Goal: Transaction & Acquisition: Purchase product/service

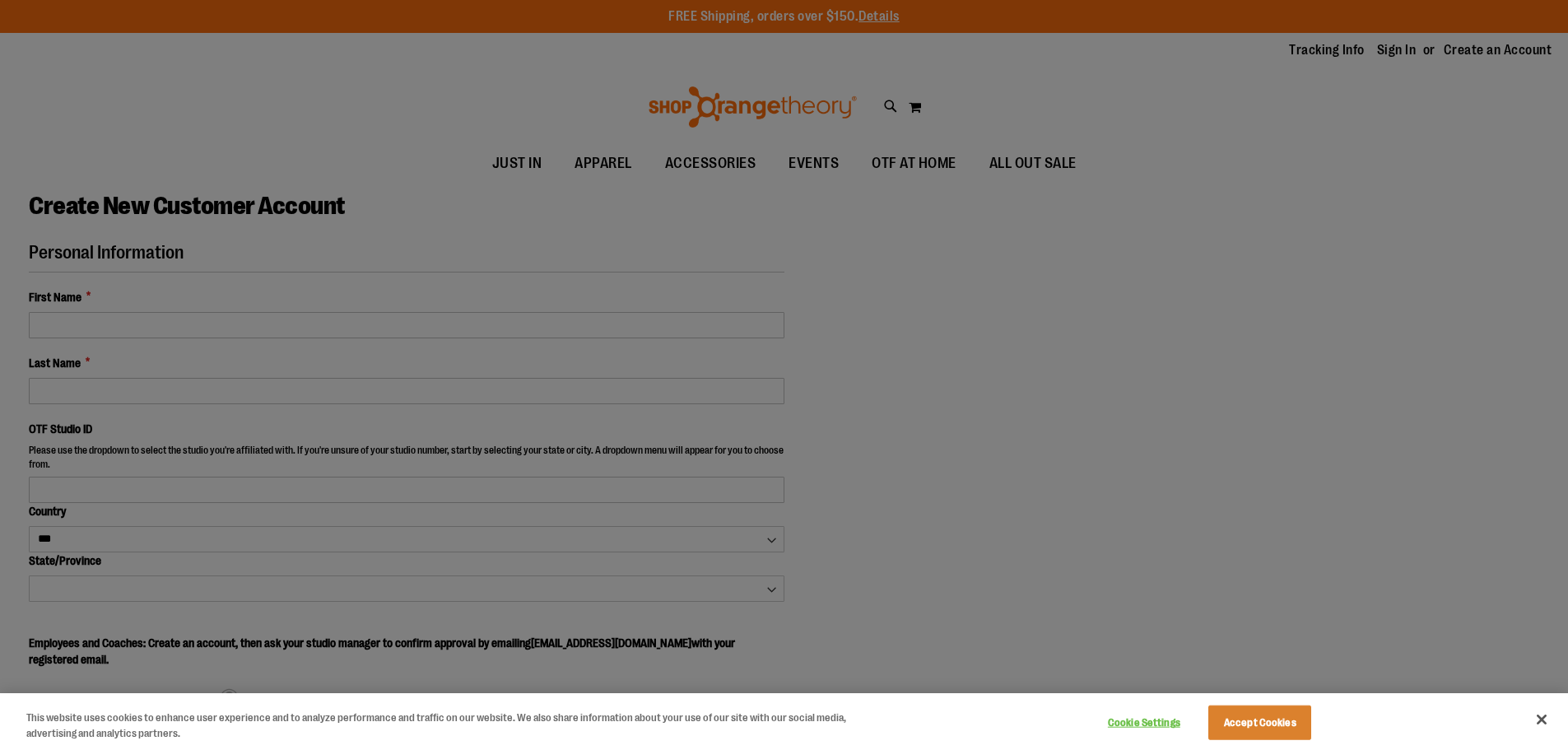
select select "***"
click at [169, 324] on div at bounding box center [784, 375] width 1568 height 750
click at [1254, 707] on button "Accept Cookies" at bounding box center [1260, 722] width 103 height 35
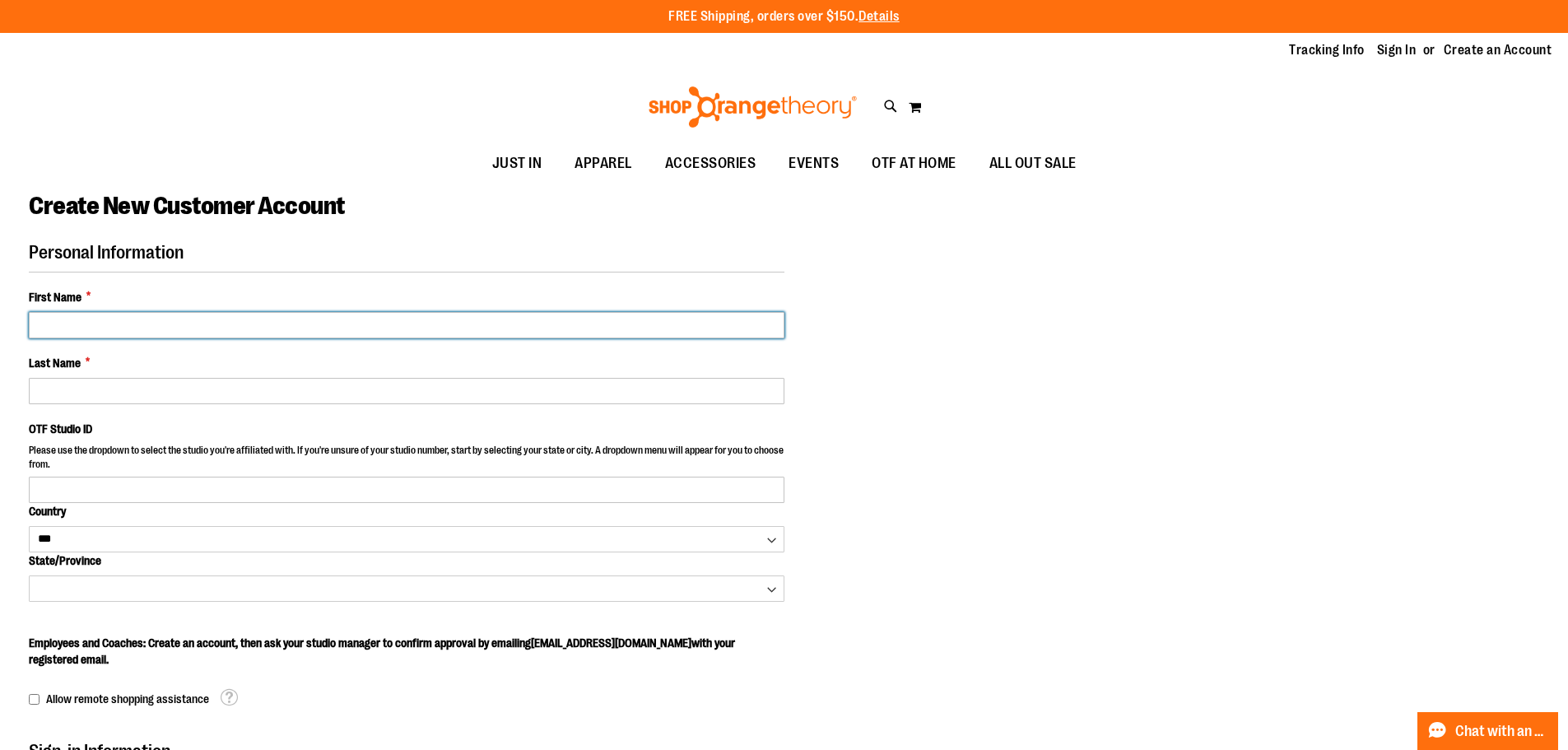
click at [142, 331] on input "First Name *" at bounding box center [406, 324] width 756 height 27
click at [142, 325] on input "First Name *" at bounding box center [406, 324] width 756 height 27
type input "*****"
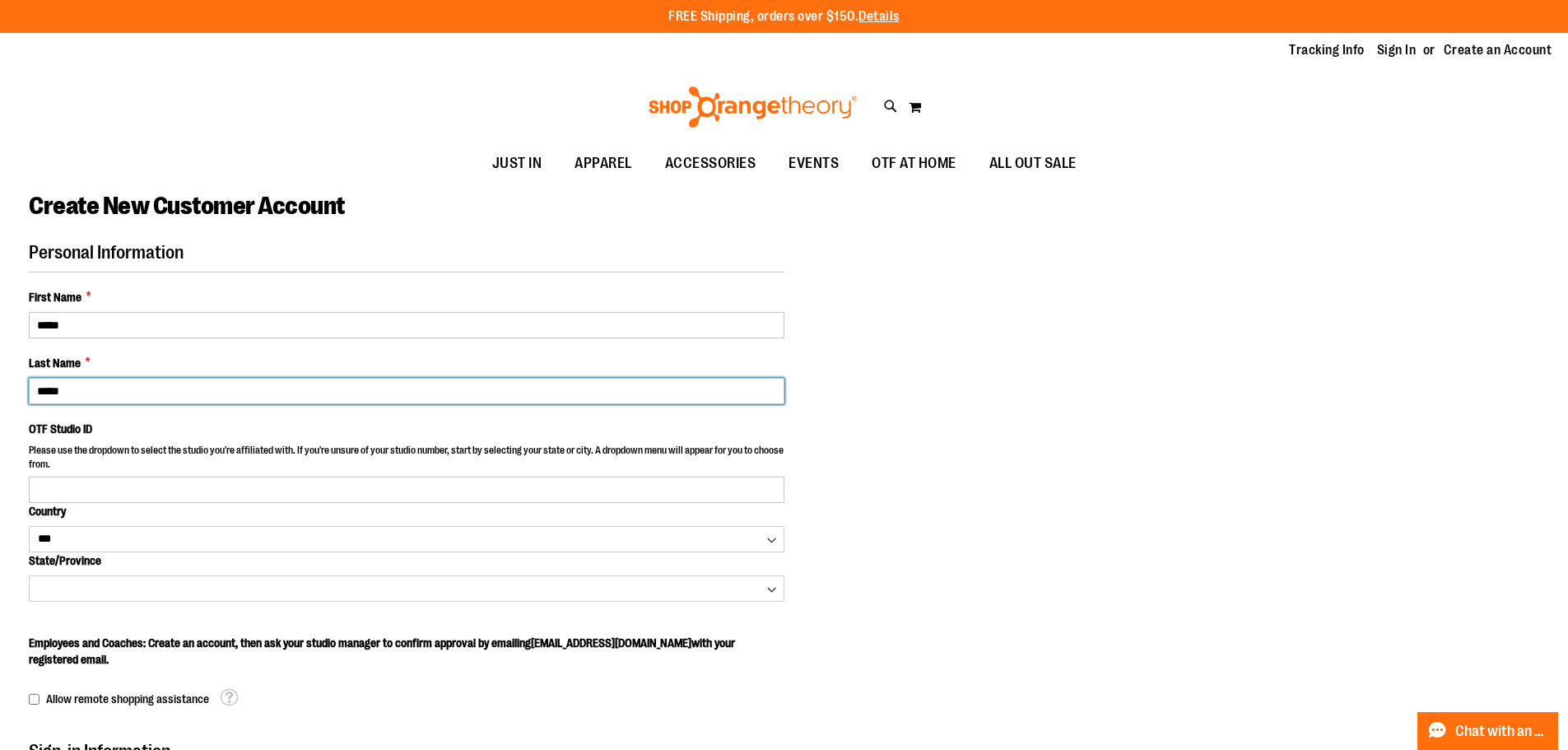
type input "*****"
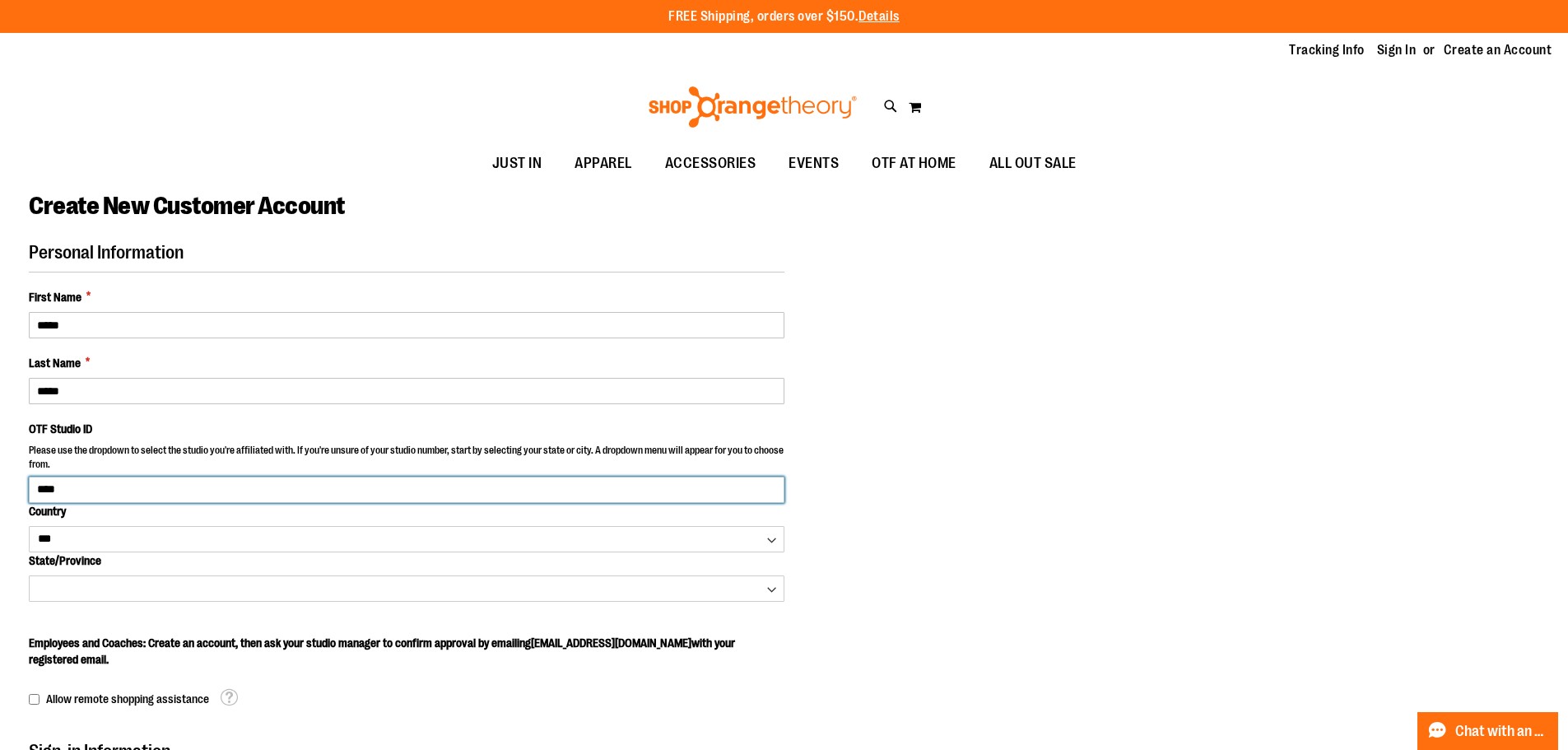
type input "****"
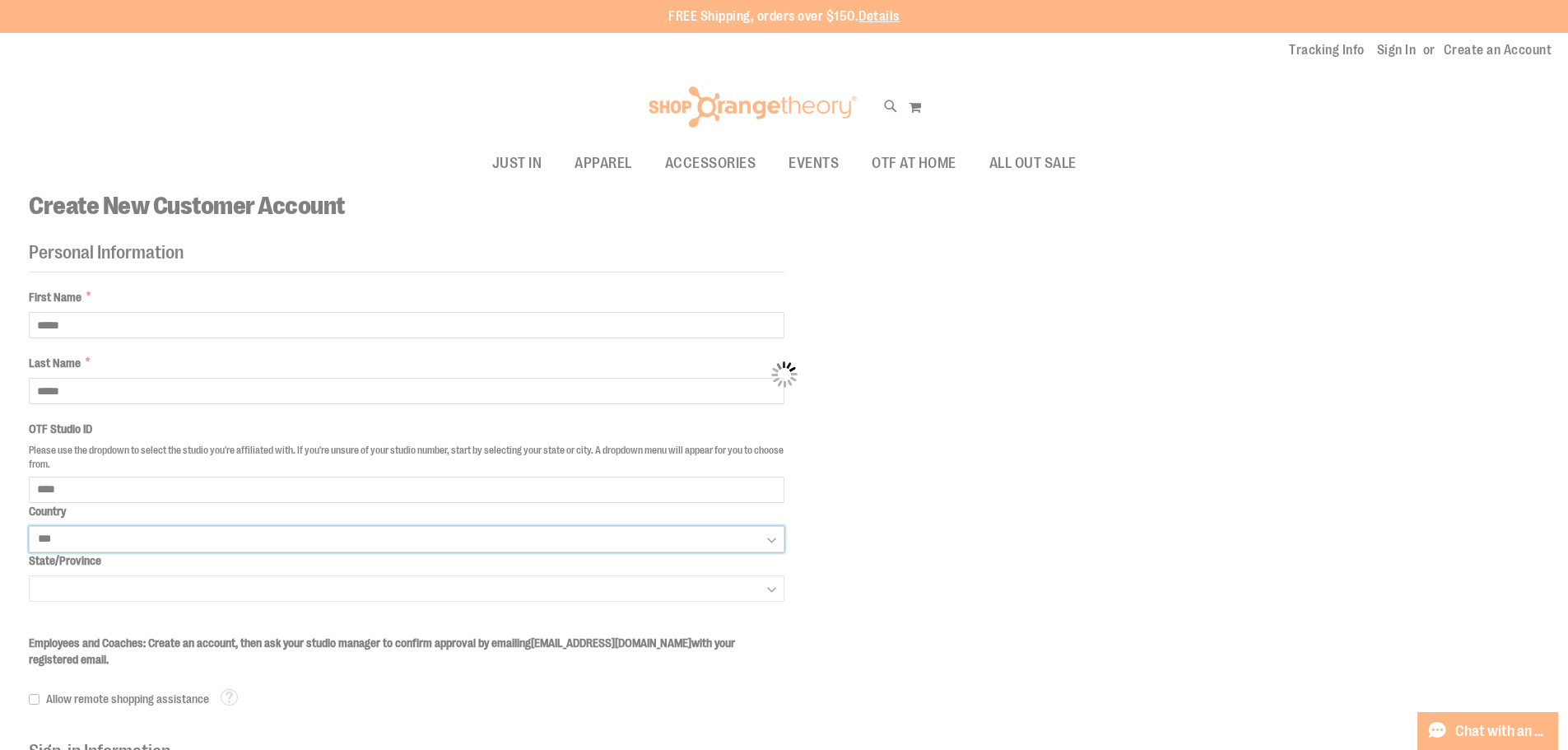
select select "*******"
select select "**********"
select select "****"
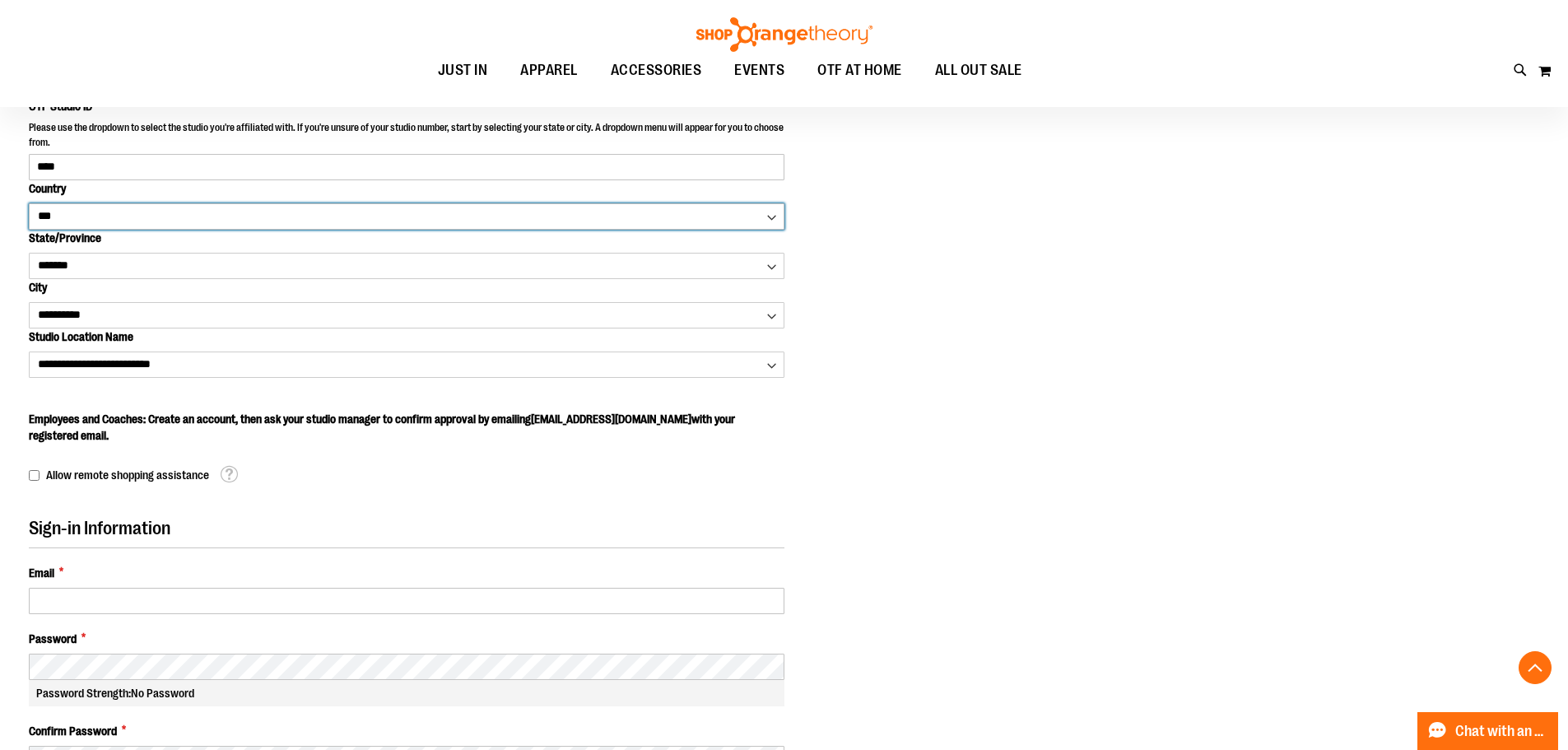
scroll to position [328, 0]
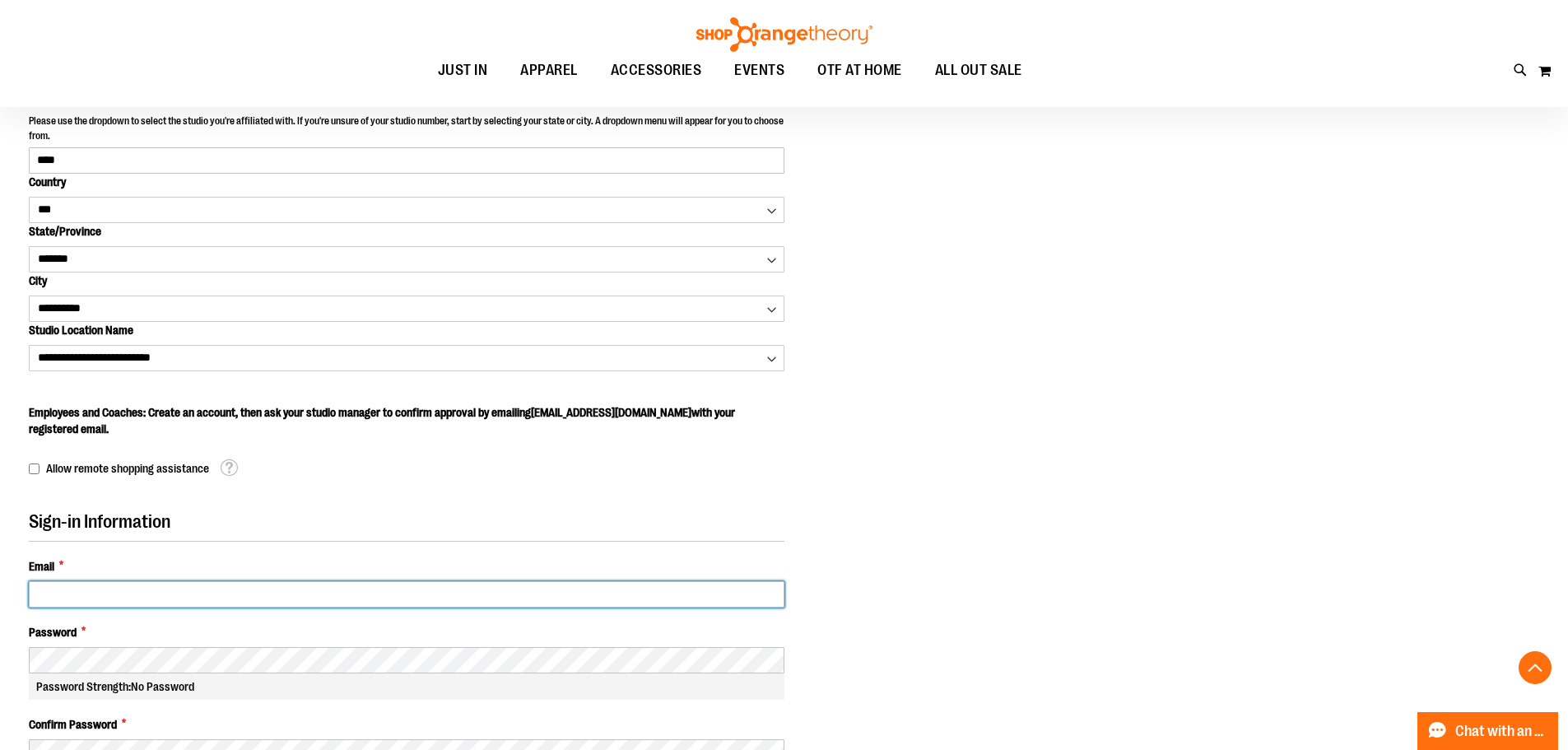
click at [127, 598] on input "Email *" at bounding box center [406, 594] width 756 height 27
type input "**********"
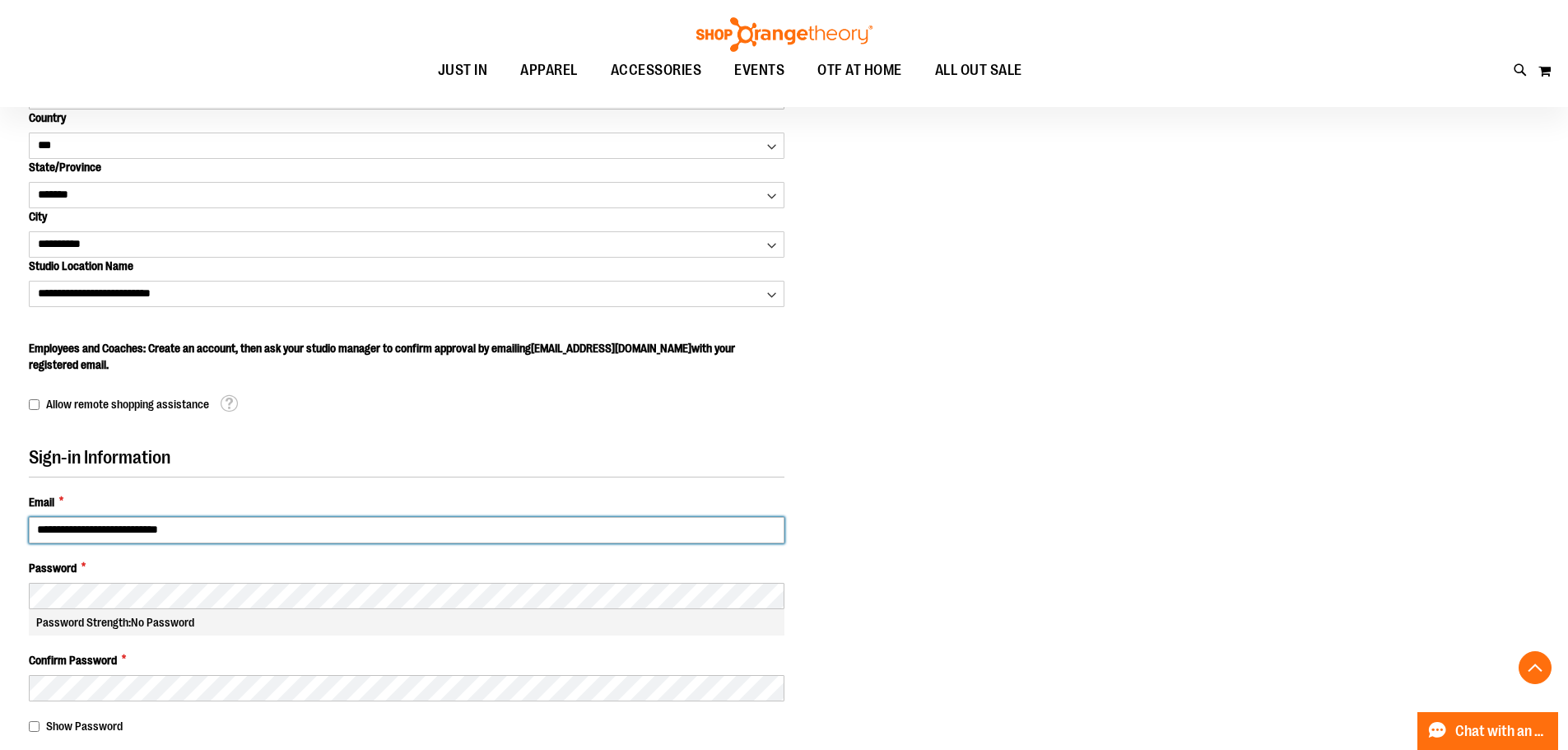
scroll to position [493, 0]
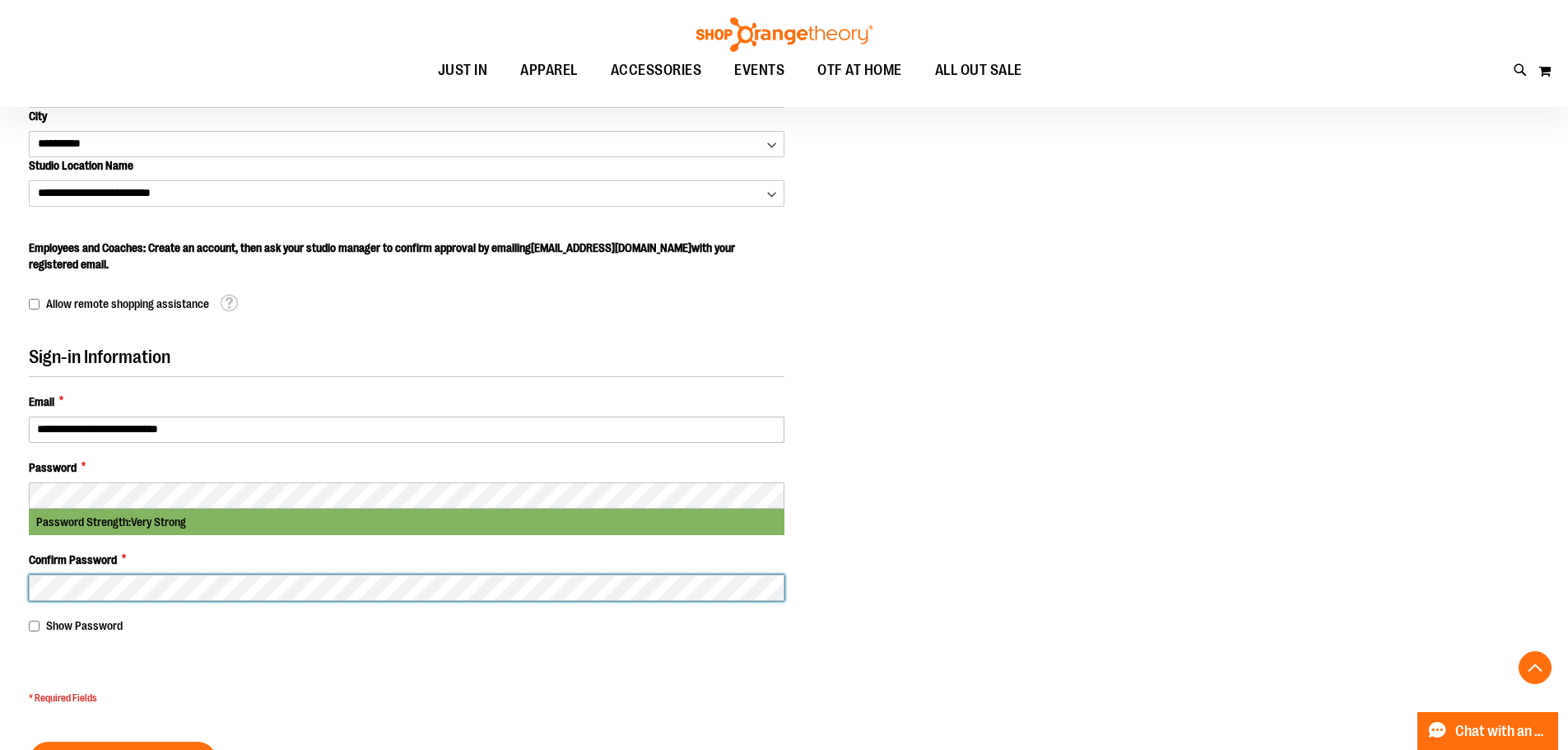
click at [28, 742] on button "Create an Account" at bounding box center [122, 761] width 188 height 40
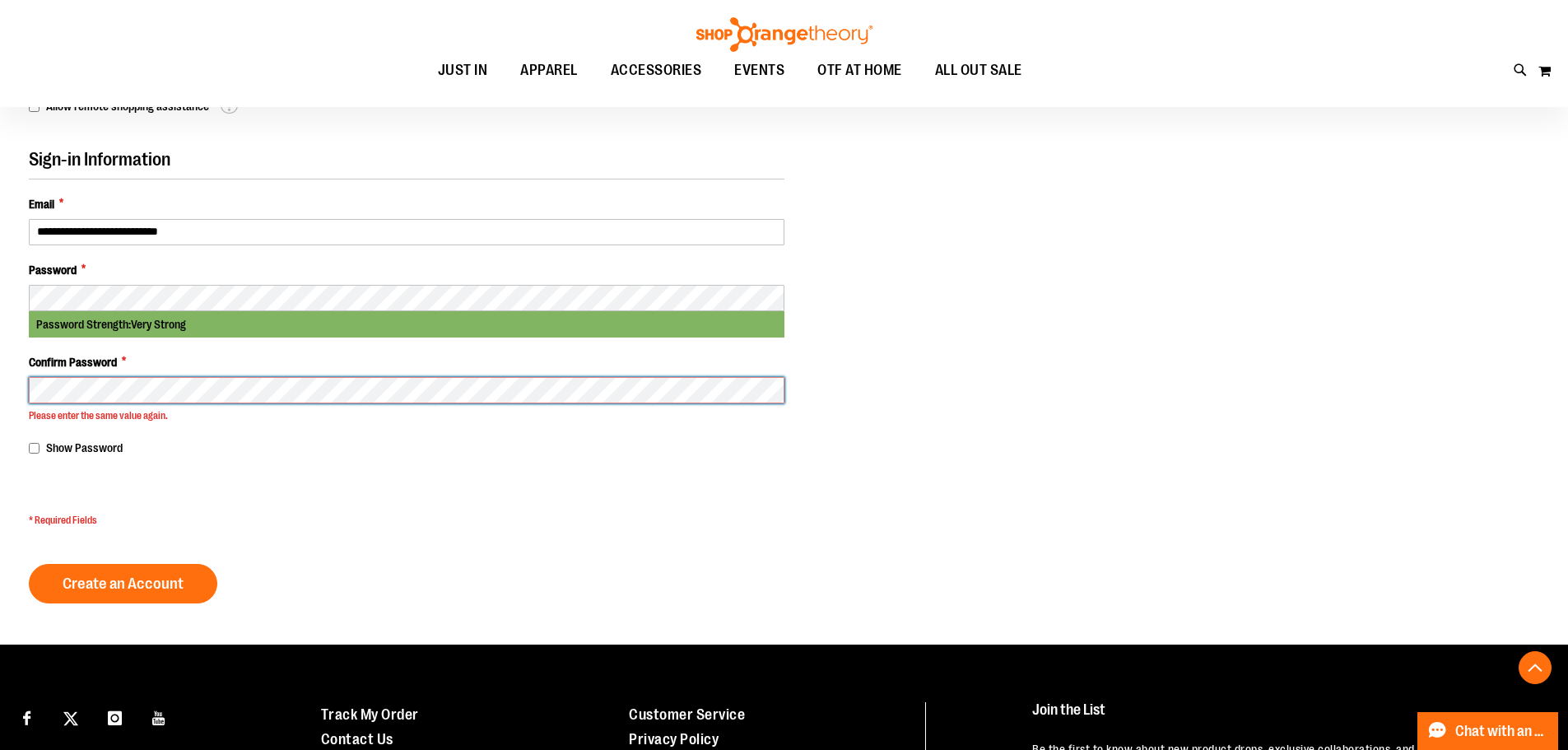
scroll to position [692, 0]
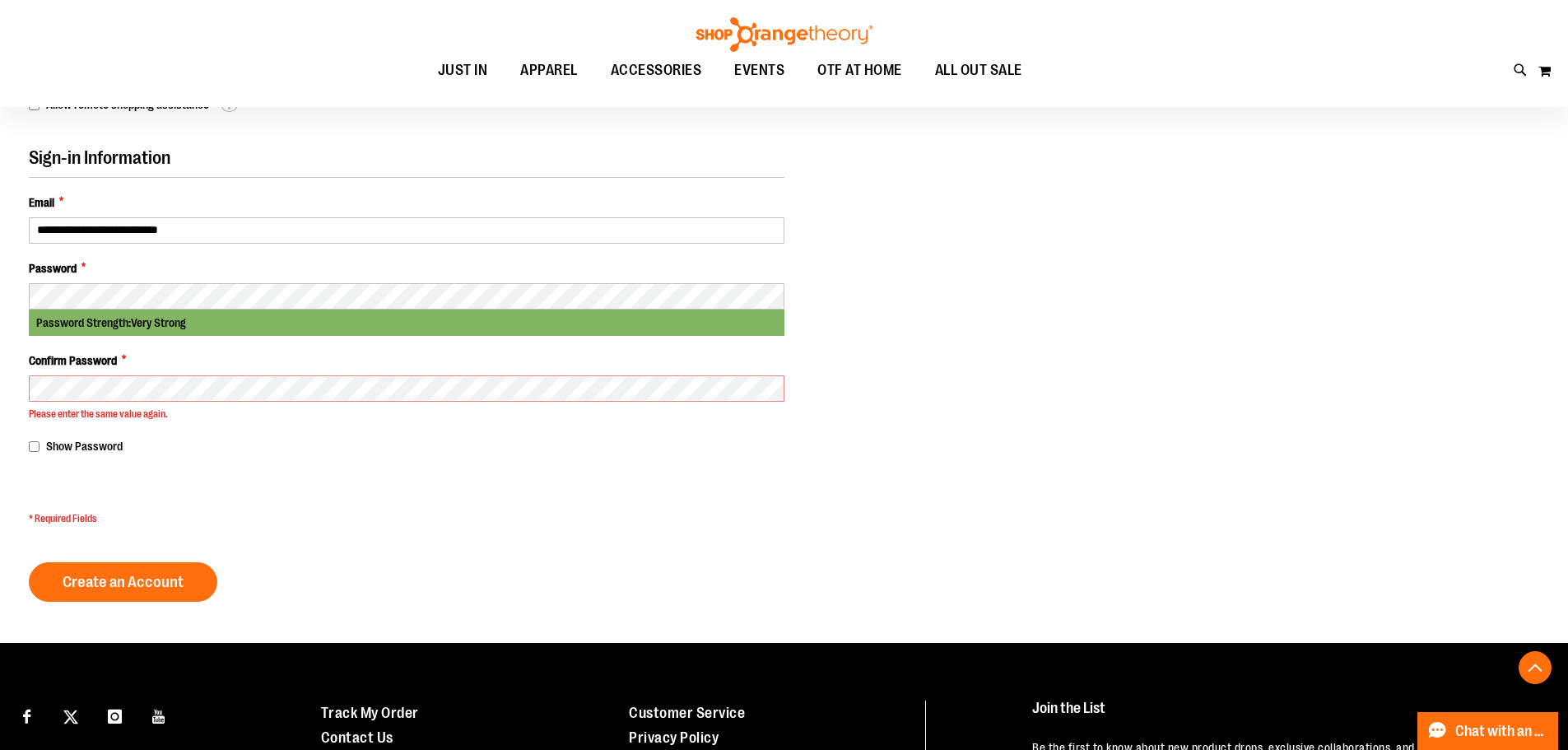
click at [258, 449] on div "Show Password" at bounding box center [406, 446] width 756 height 17
click at [175, 450] on div "Show Password" at bounding box center [406, 446] width 756 height 17
click at [145, 581] on span "Create an Account" at bounding box center [123, 582] width 121 height 18
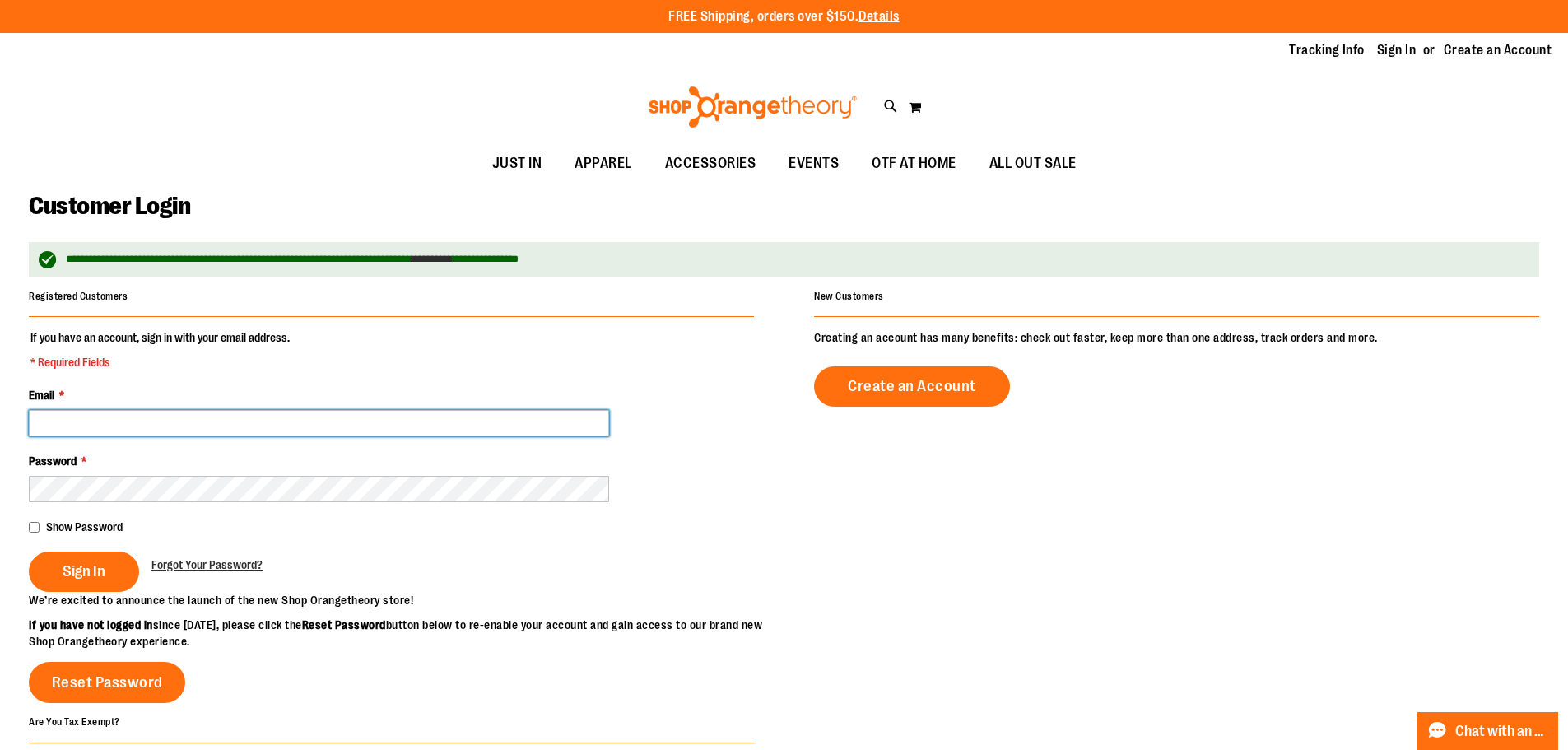
click at [100, 429] on input "Email *" at bounding box center [318, 423] width 580 height 27
type input "**********"
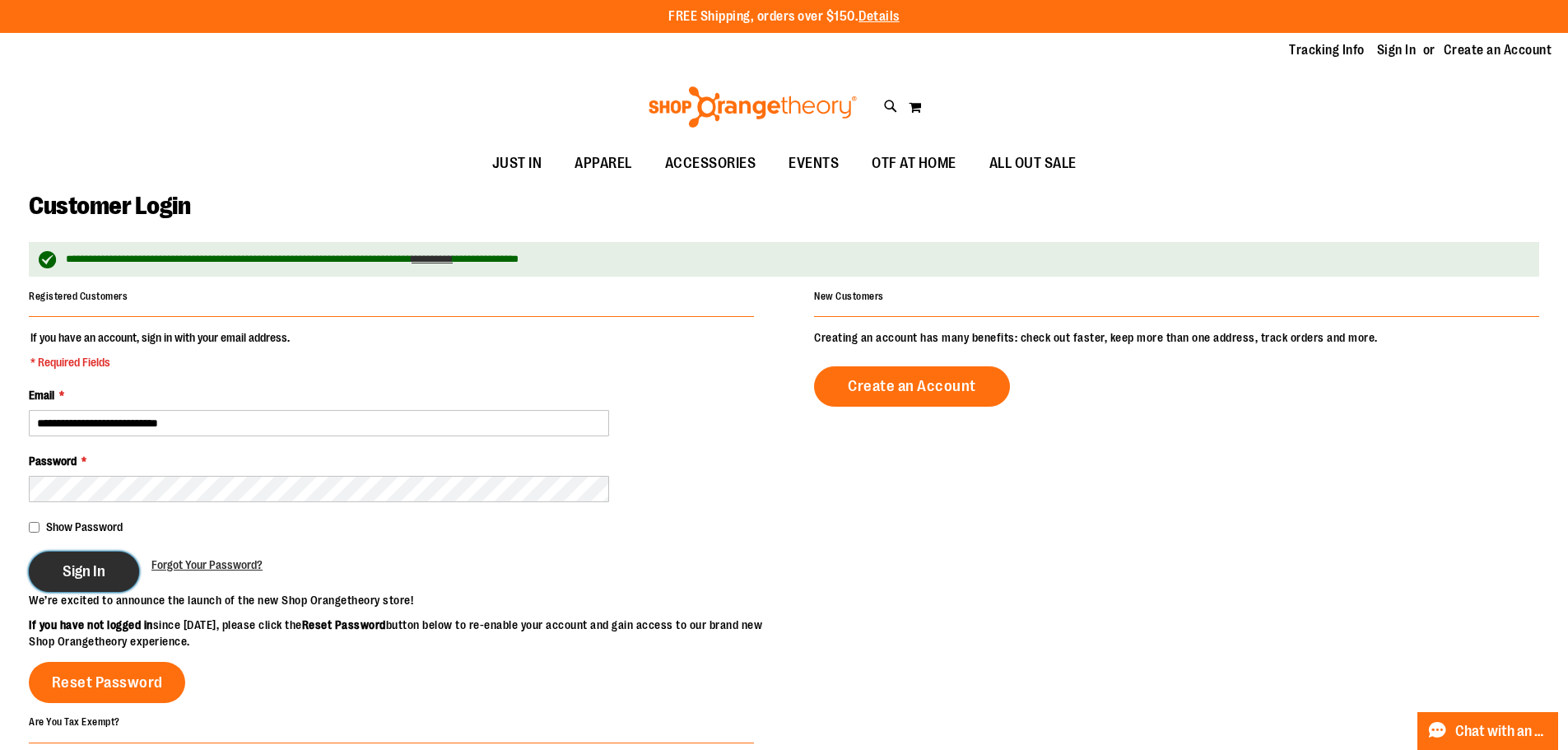
click at [79, 590] on button "Sign In" at bounding box center [84, 572] width 110 height 40
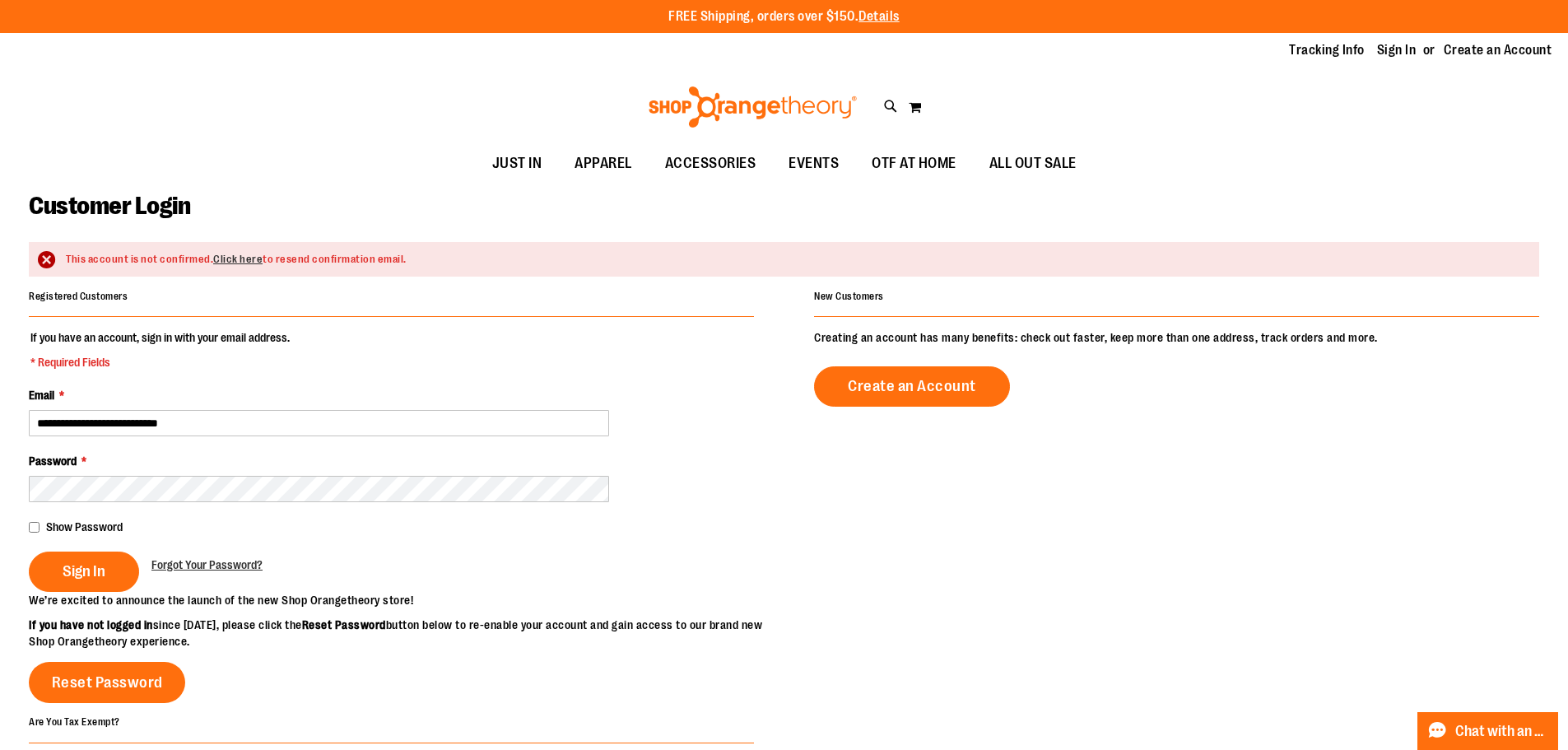
click at [40, 529] on div "Show Password" at bounding box center [391, 527] width 725 height 17
click at [88, 564] on span "Sign In" at bounding box center [84, 572] width 43 height 18
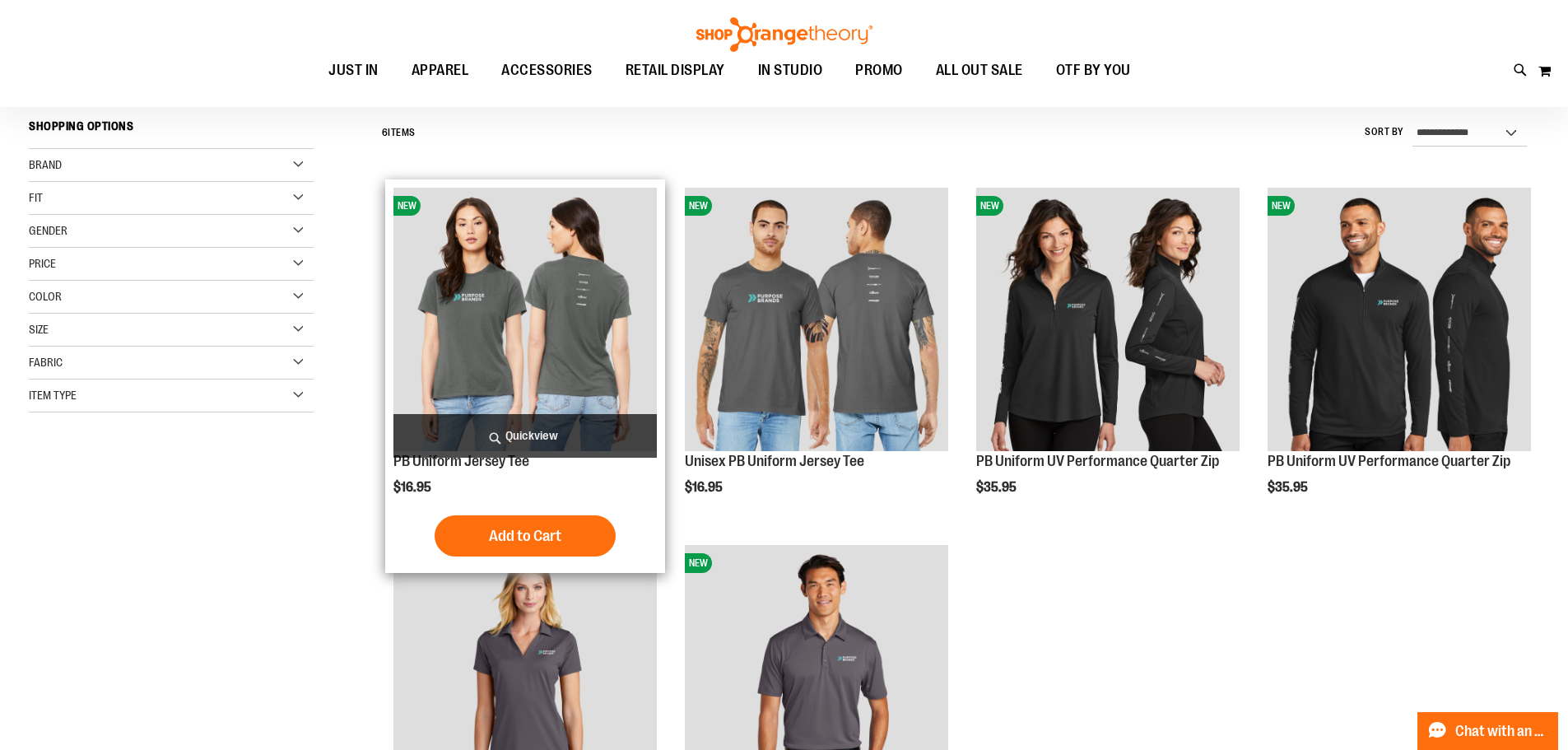
scroll to position [164, 0]
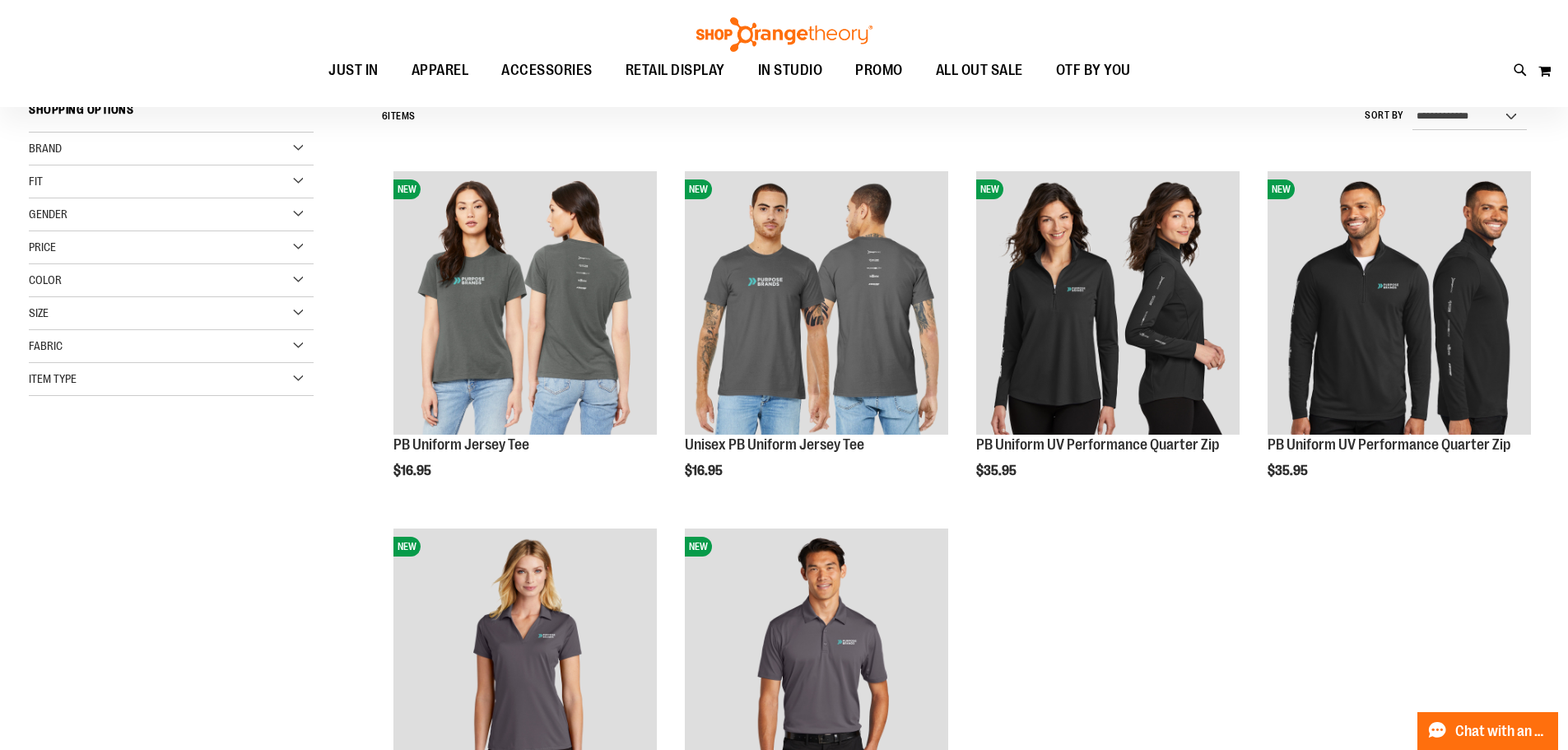
click at [78, 146] on div "Brand" at bounding box center [171, 149] width 285 height 33
click at [36, 180] on link "Orangetheory" at bounding box center [161, 182] width 273 height 17
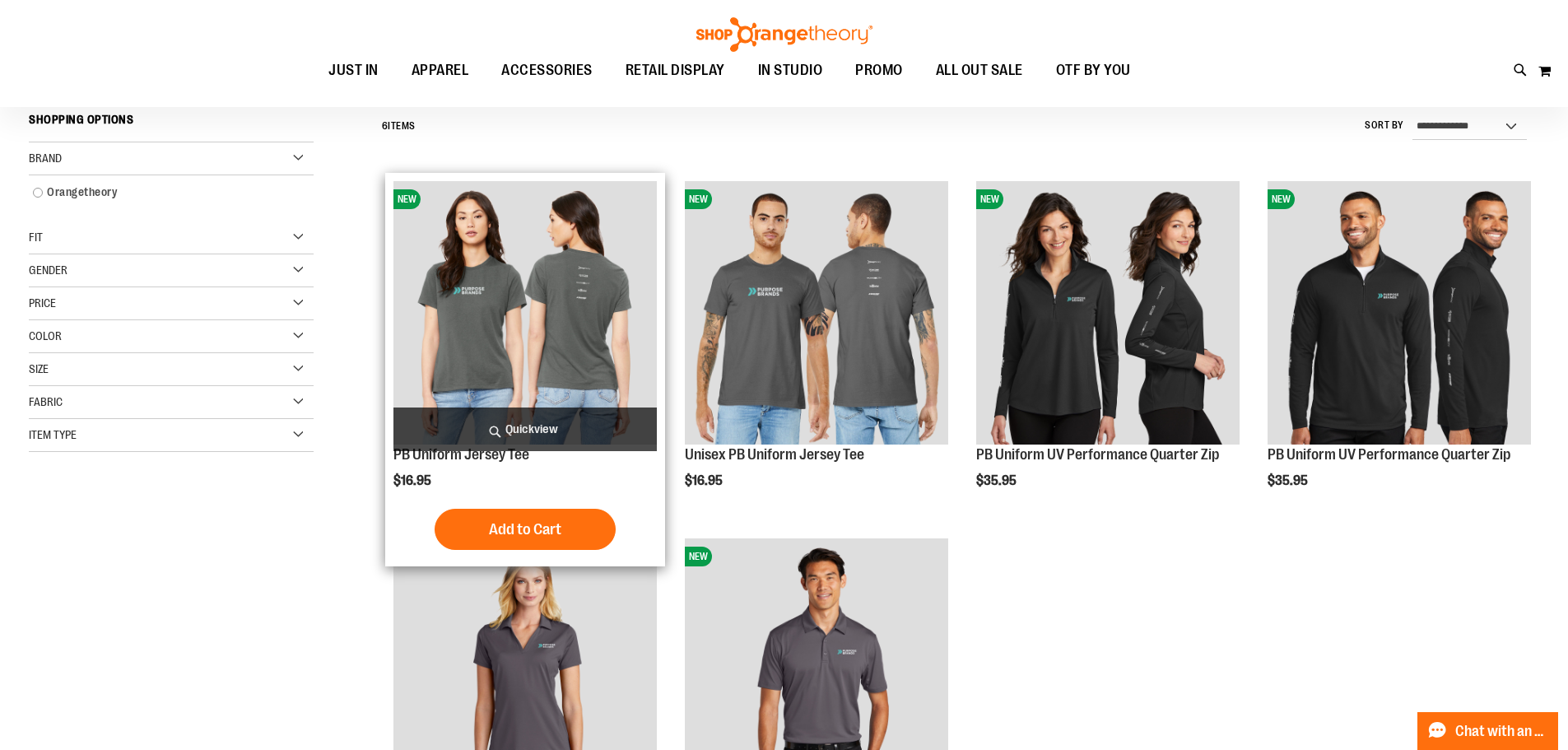
scroll to position [153, 0]
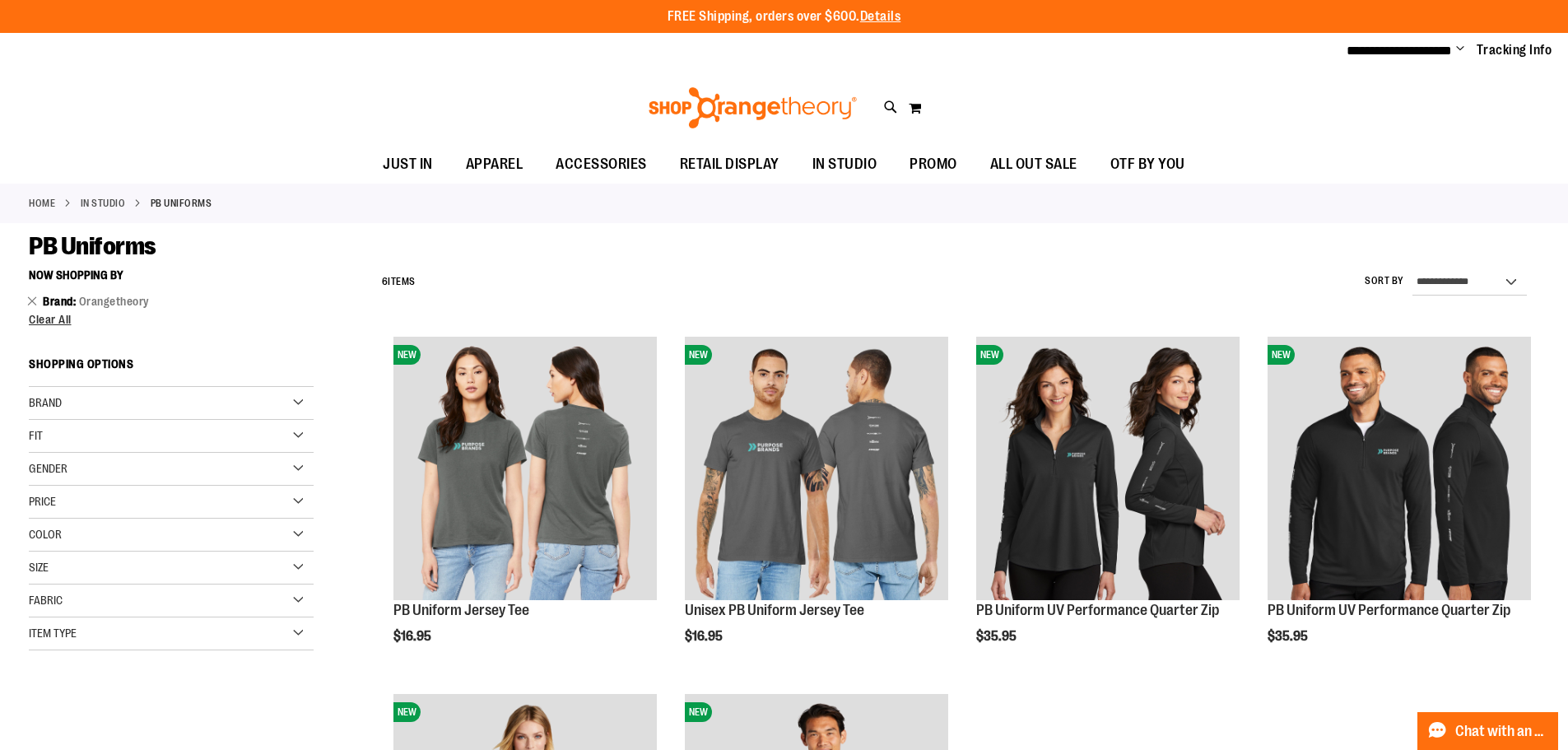
click at [62, 437] on div "Fit" at bounding box center [171, 437] width 285 height 33
click at [62, 470] on span "Gender" at bounding box center [48, 468] width 39 height 13
click at [41, 313] on span "Clear All" at bounding box center [50, 319] width 43 height 13
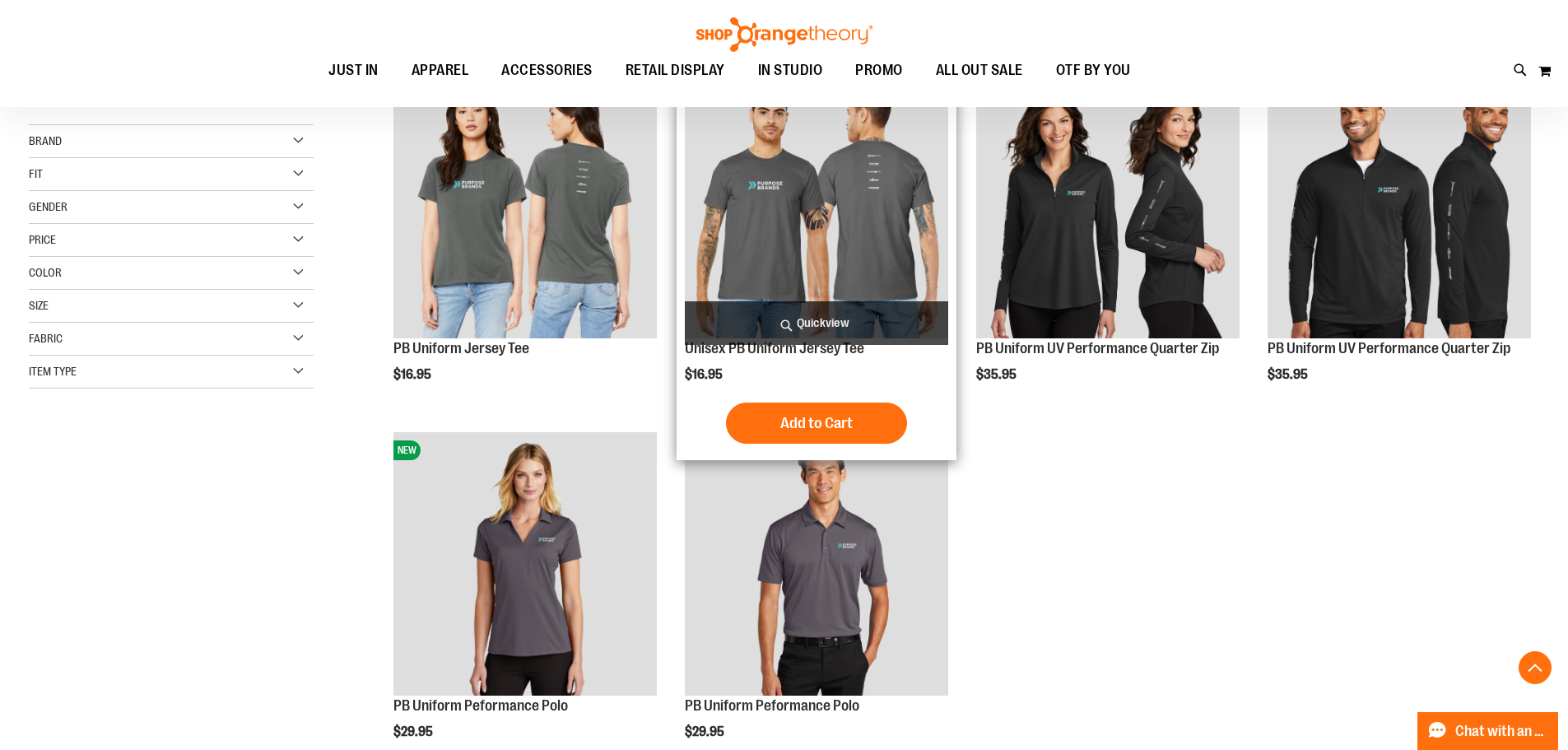
scroll to position [140, 0]
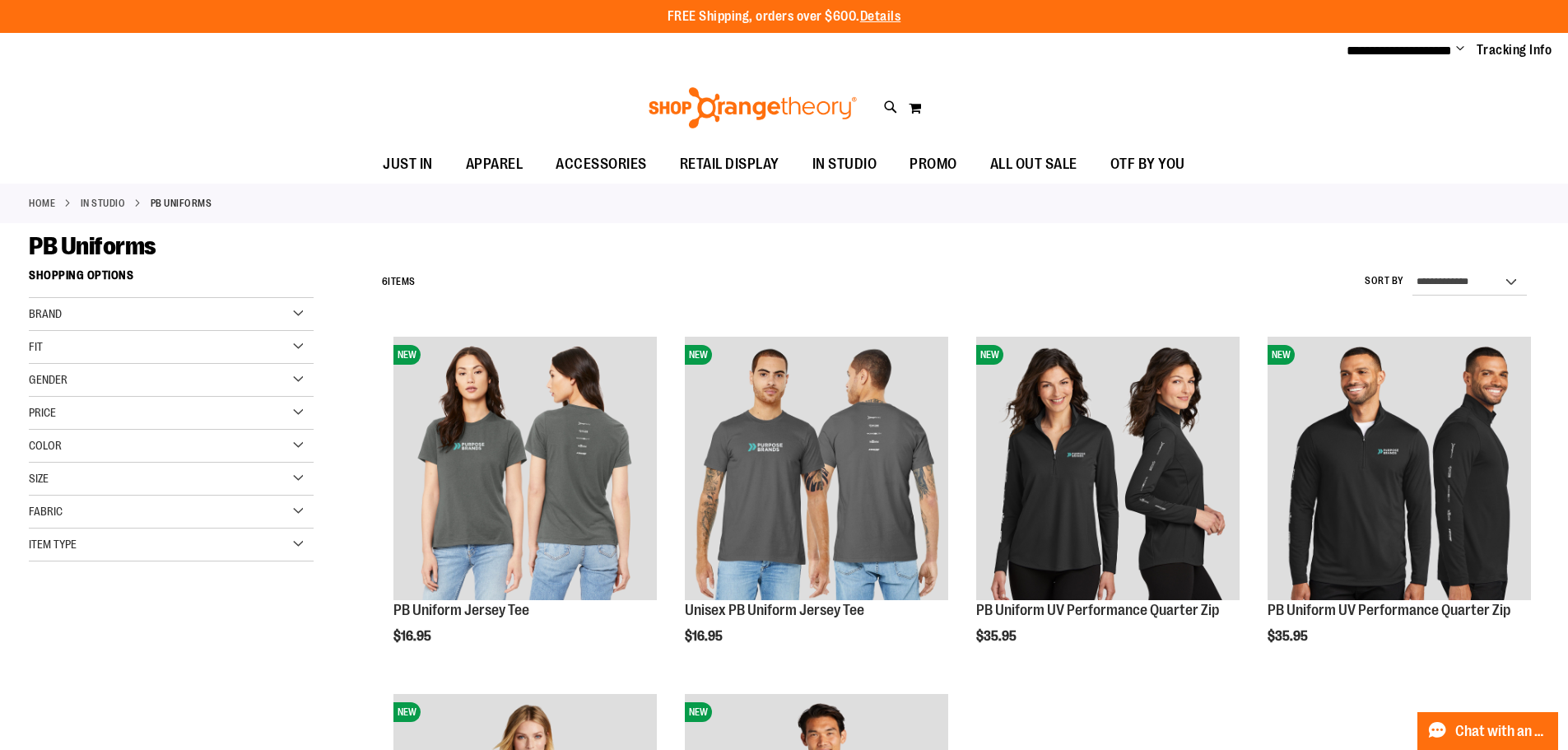
click at [99, 201] on link "IN STUDIO" at bounding box center [103, 203] width 45 height 15
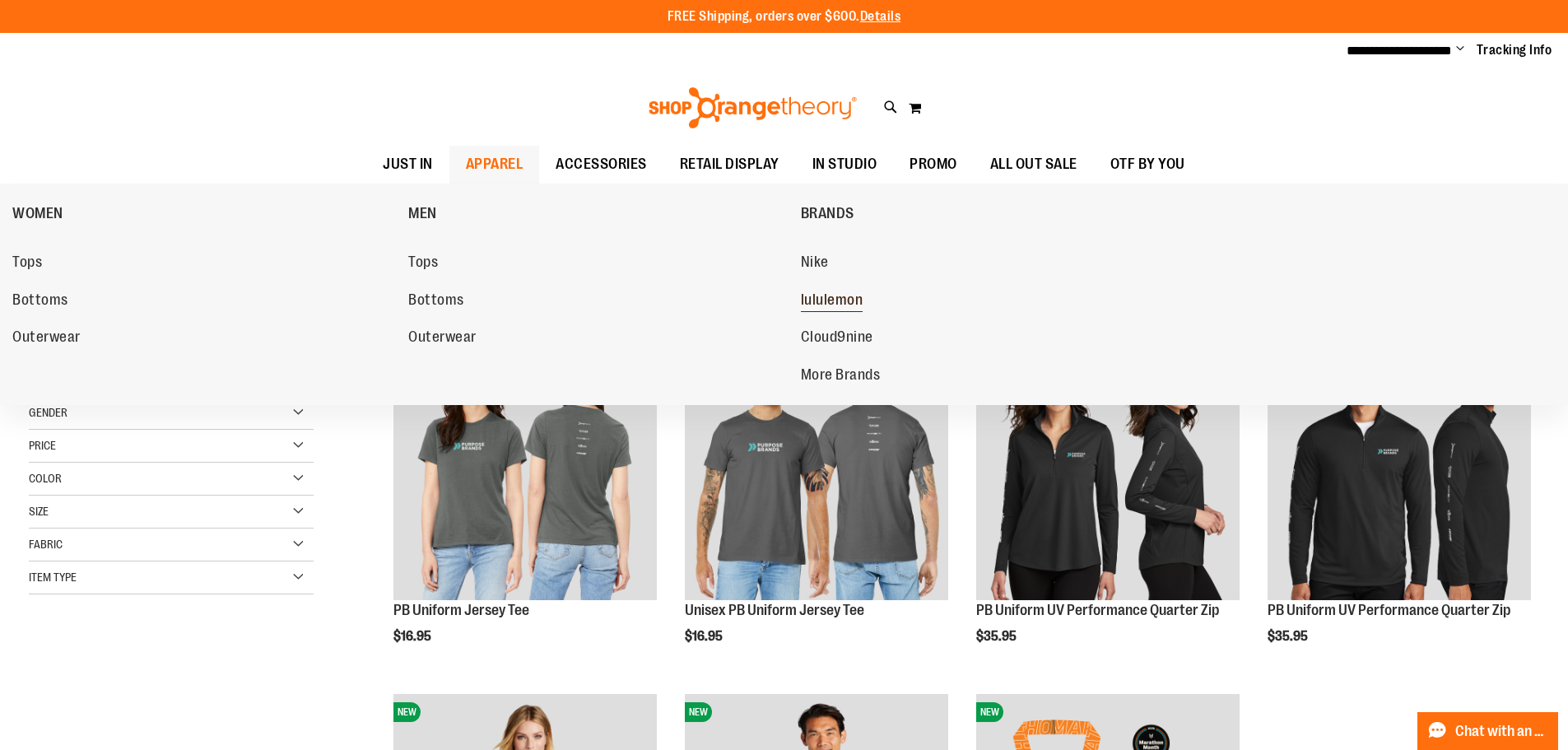
click at [847, 292] on span "lululemon" at bounding box center [832, 301] width 62 height 20
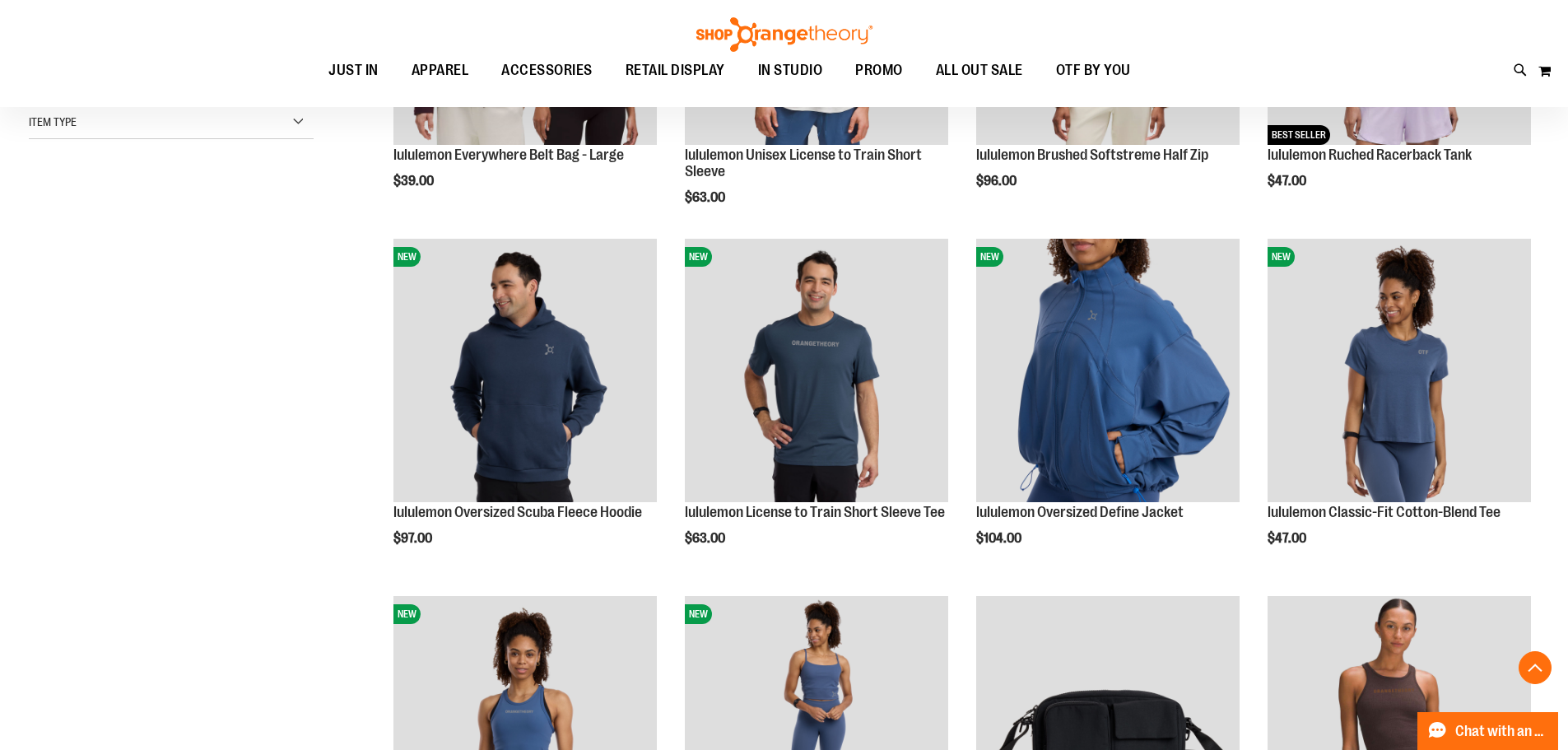
scroll to position [493, 0]
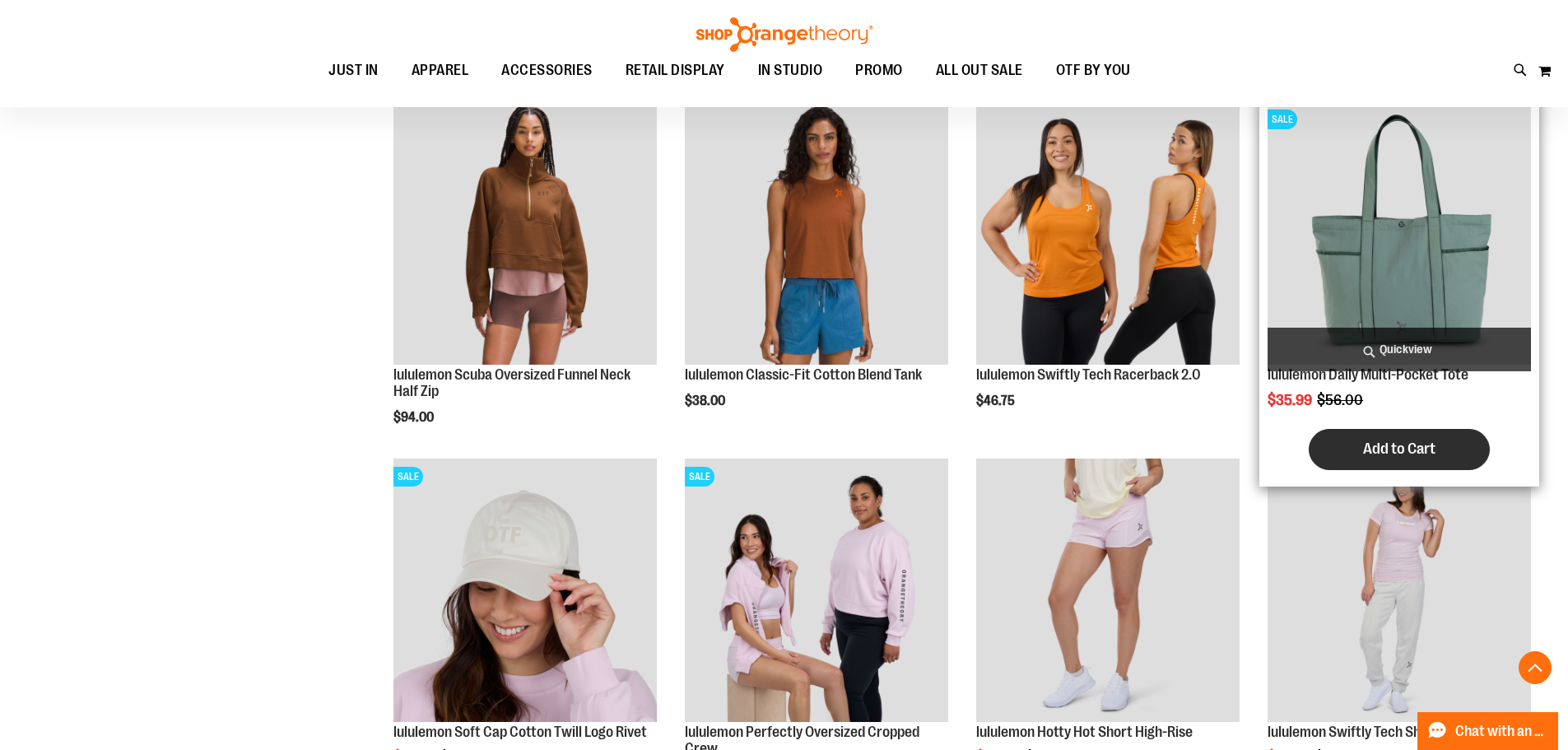
scroll to position [1342, 0]
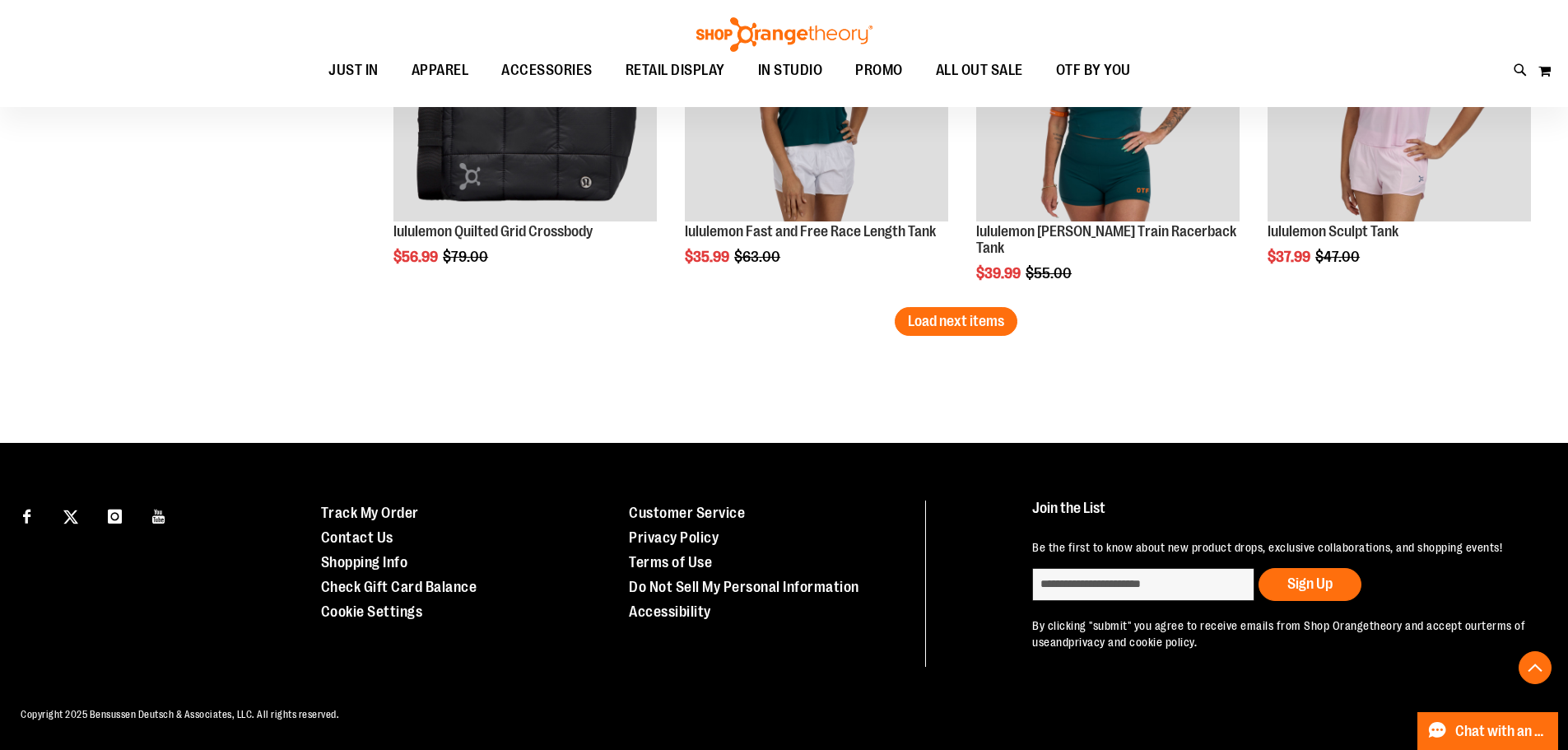
scroll to position [3248, 0]
click at [962, 312] on span "Load next items" at bounding box center [956, 321] width 97 height 17
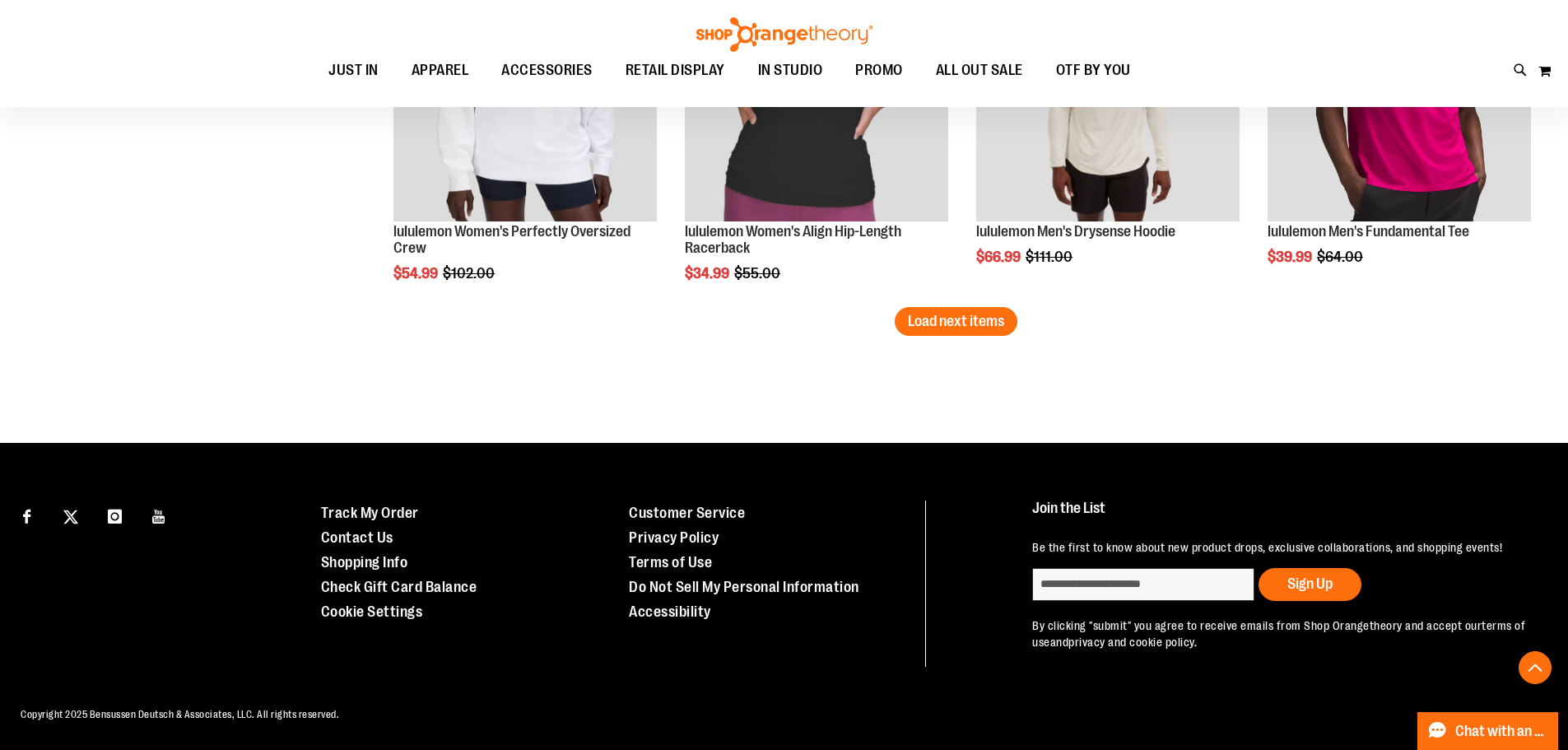
scroll to position [3907, 0]
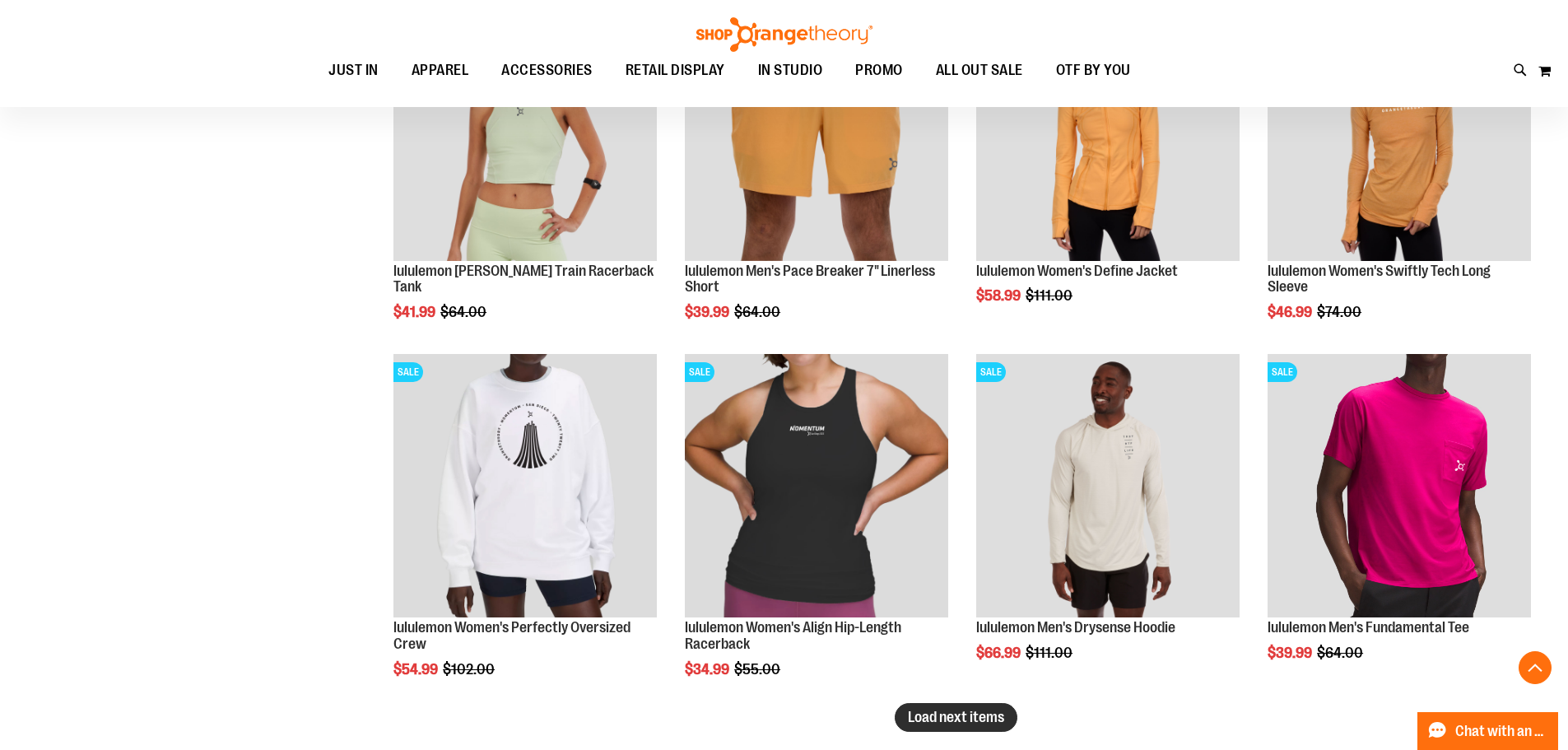
click at [936, 730] on button "Load next items" at bounding box center [955, 717] width 122 height 28
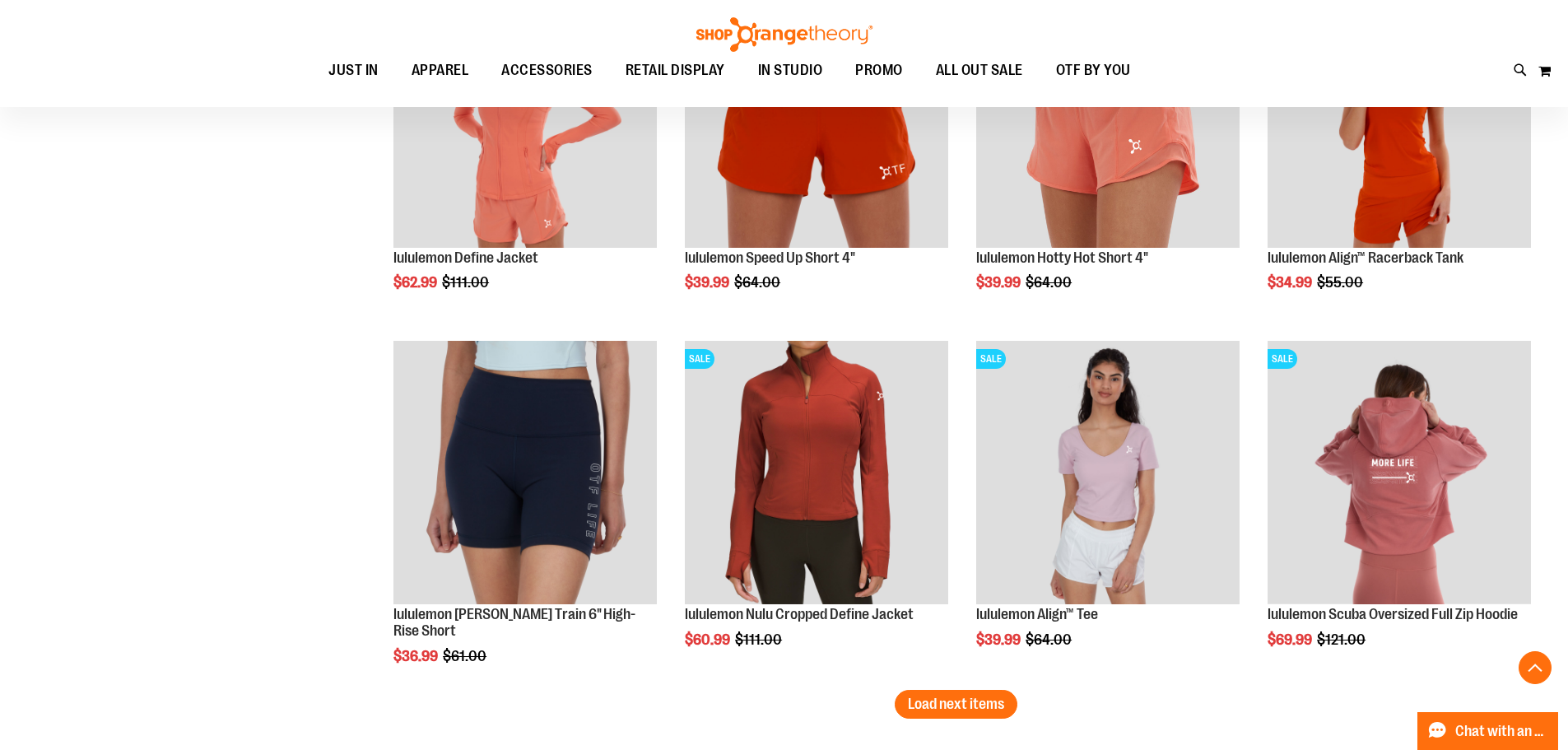
scroll to position [5142, 0]
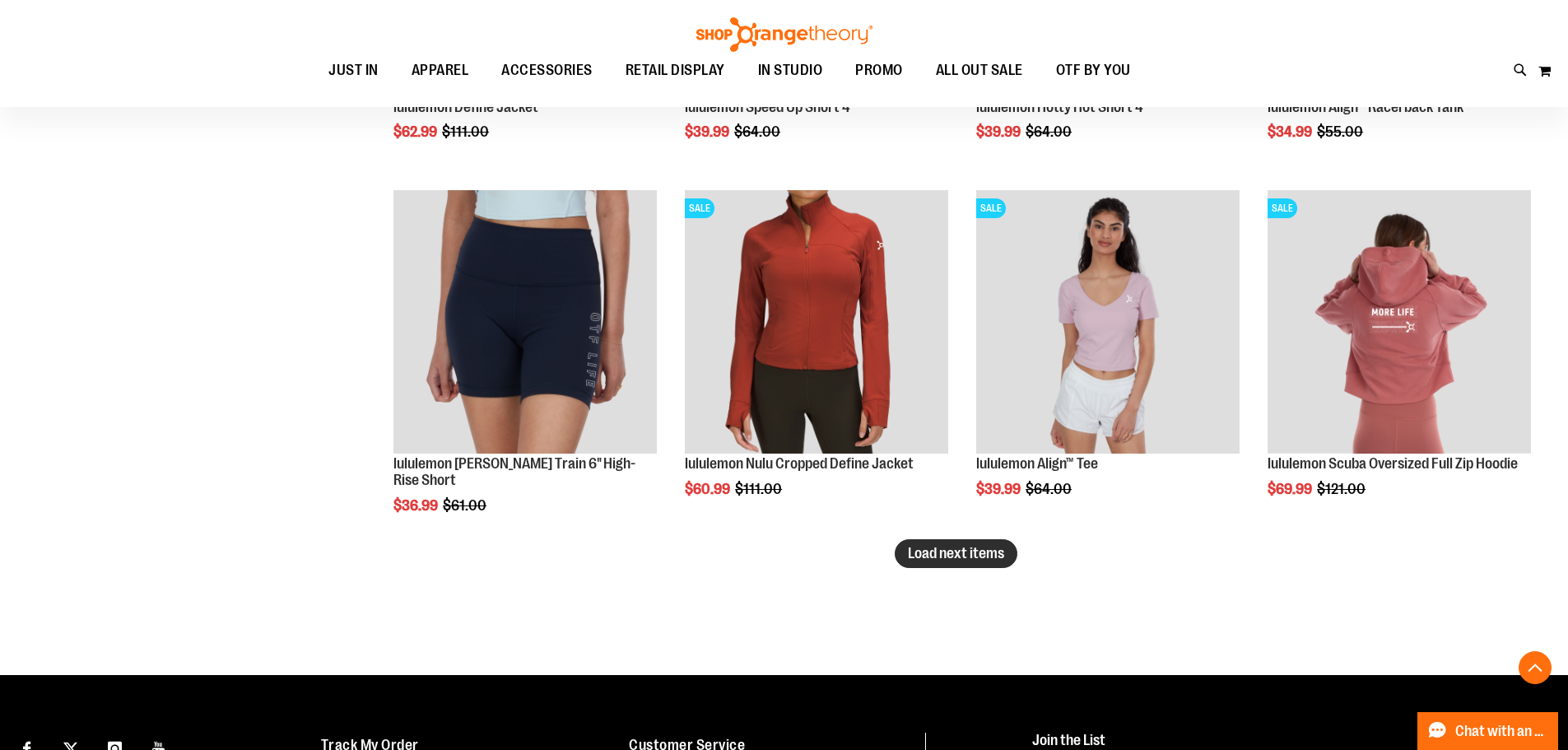
click at [971, 555] on span "Load next items" at bounding box center [956, 553] width 97 height 17
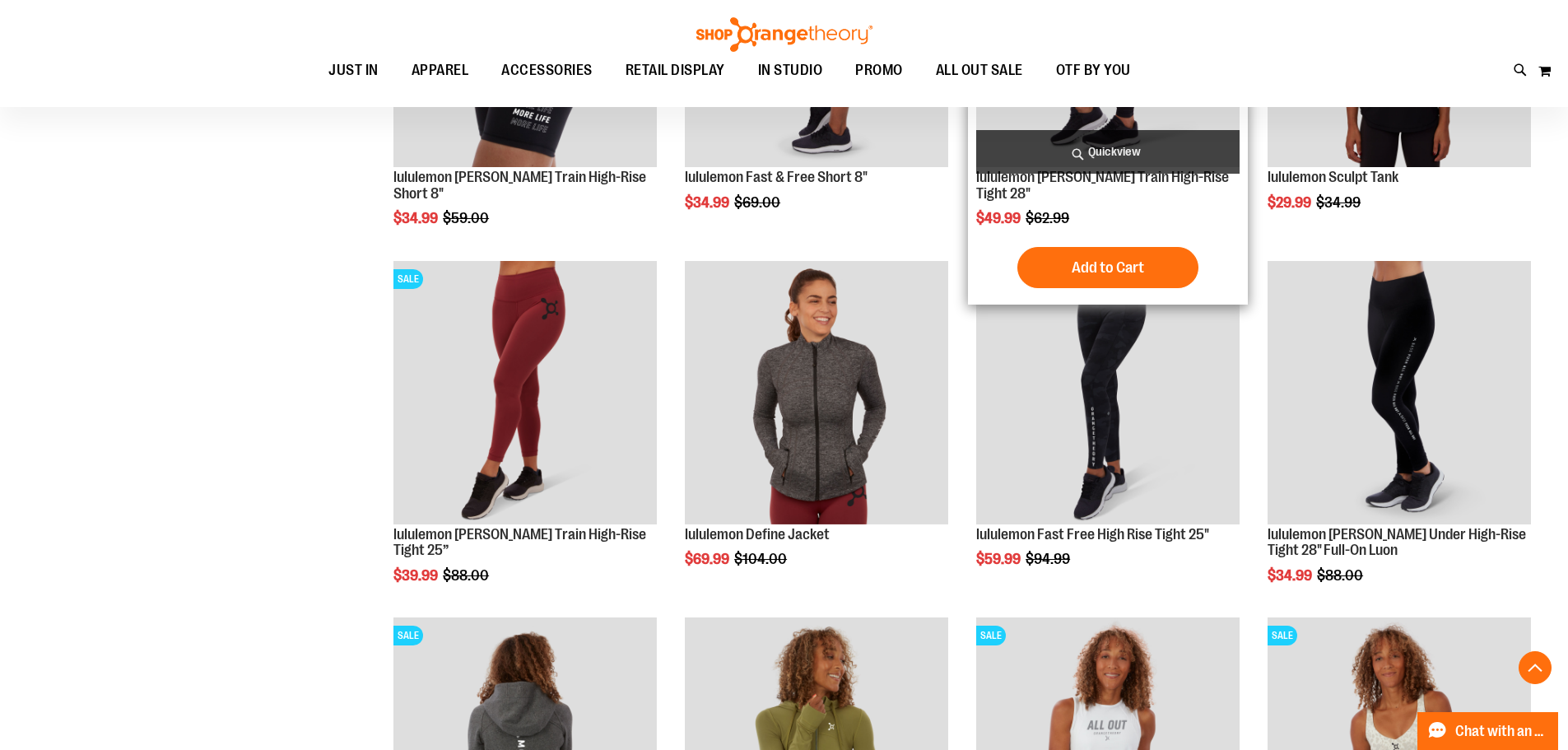
scroll to position [6047, 0]
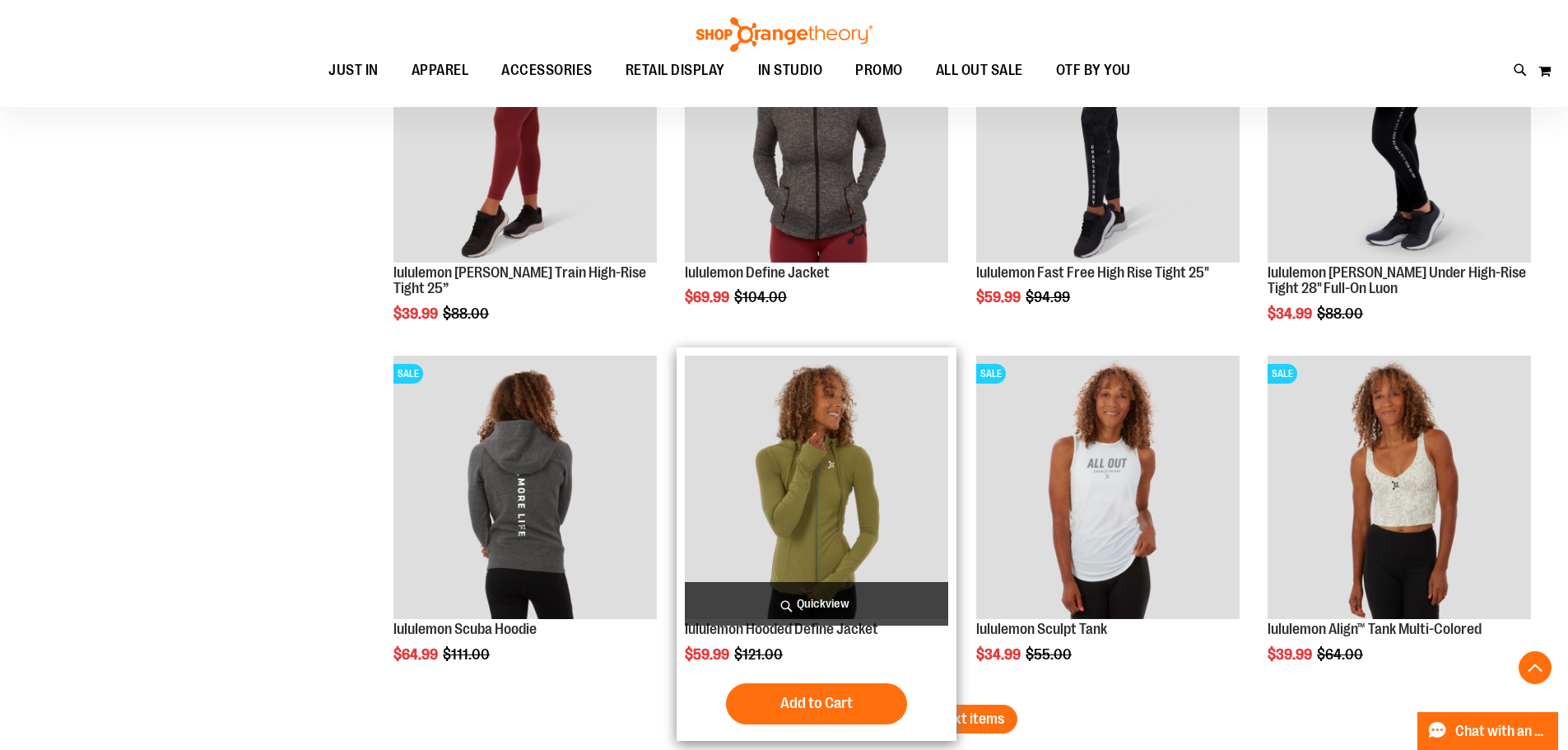
click at [848, 519] on img "product" at bounding box center [816, 487] width 264 height 264
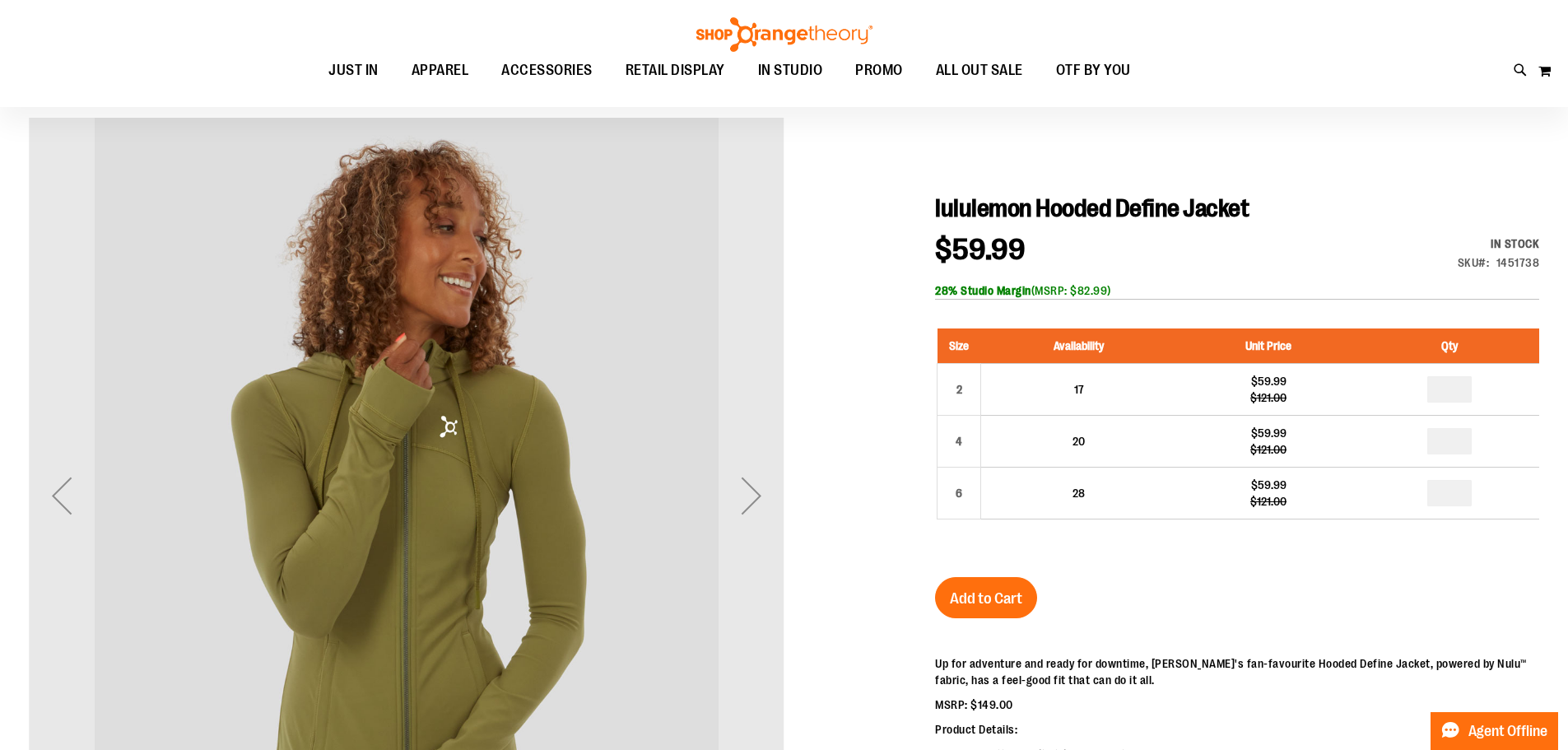
scroll to position [164, 0]
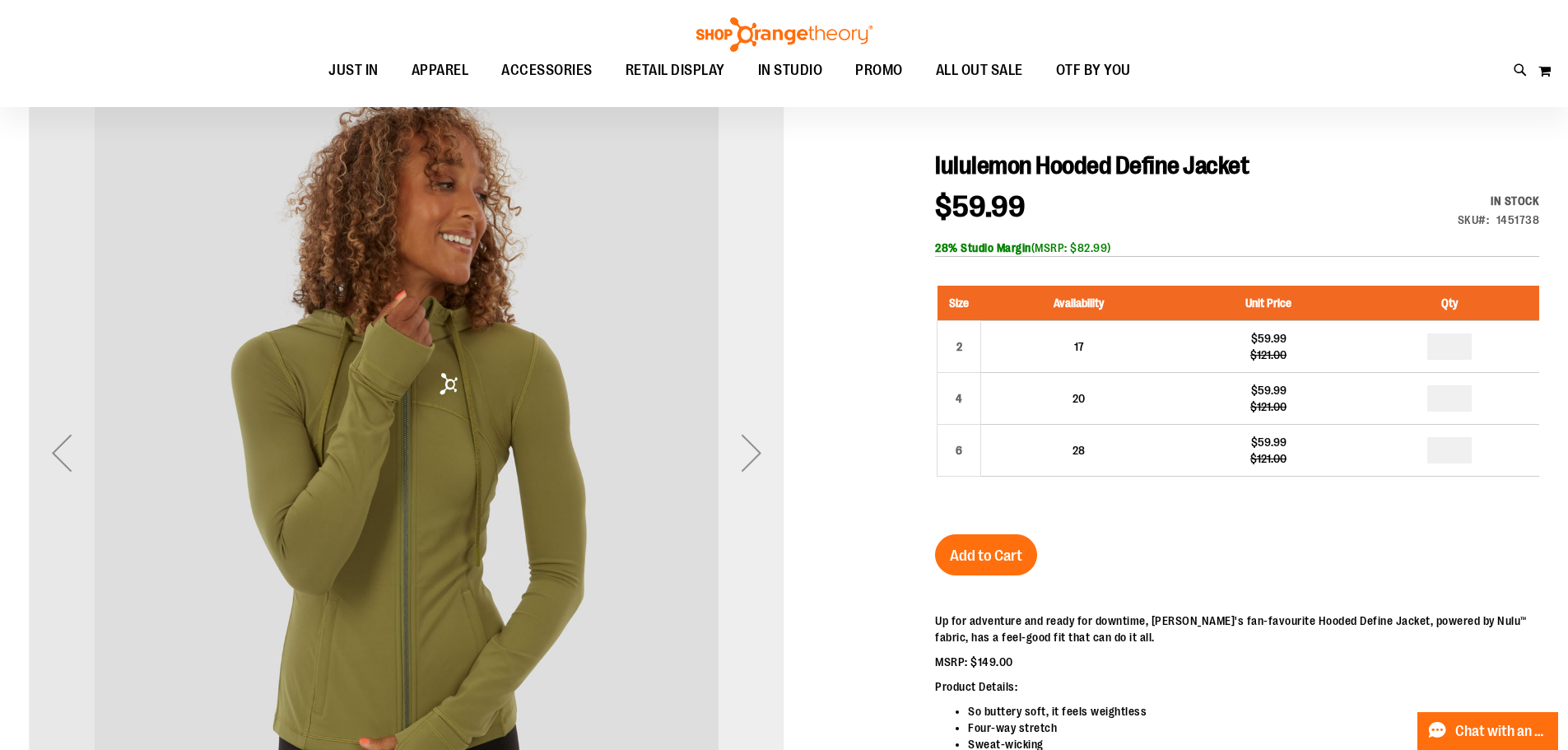
click at [759, 465] on div "Next" at bounding box center [752, 453] width 66 height 66
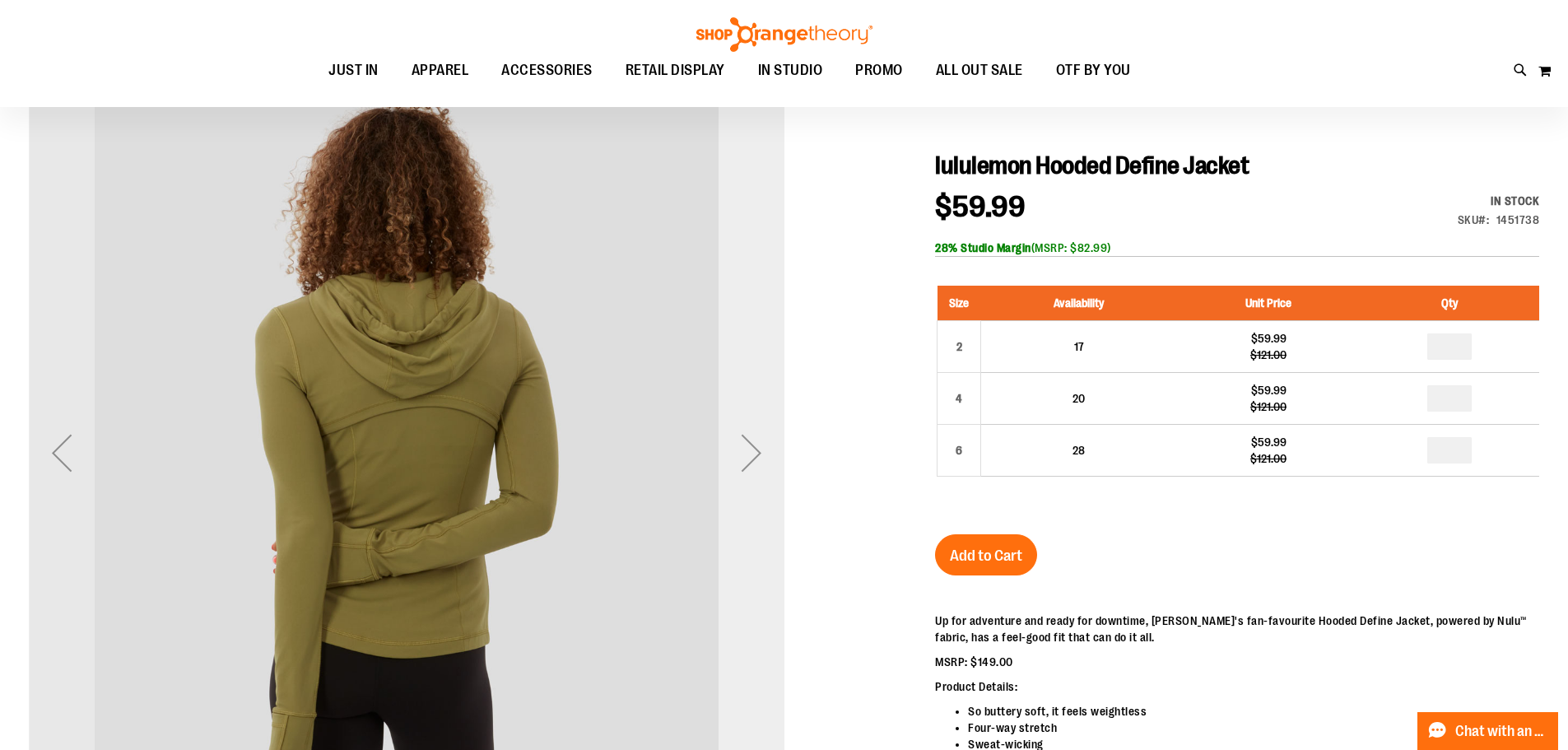
click at [759, 465] on div "Next" at bounding box center [752, 453] width 66 height 66
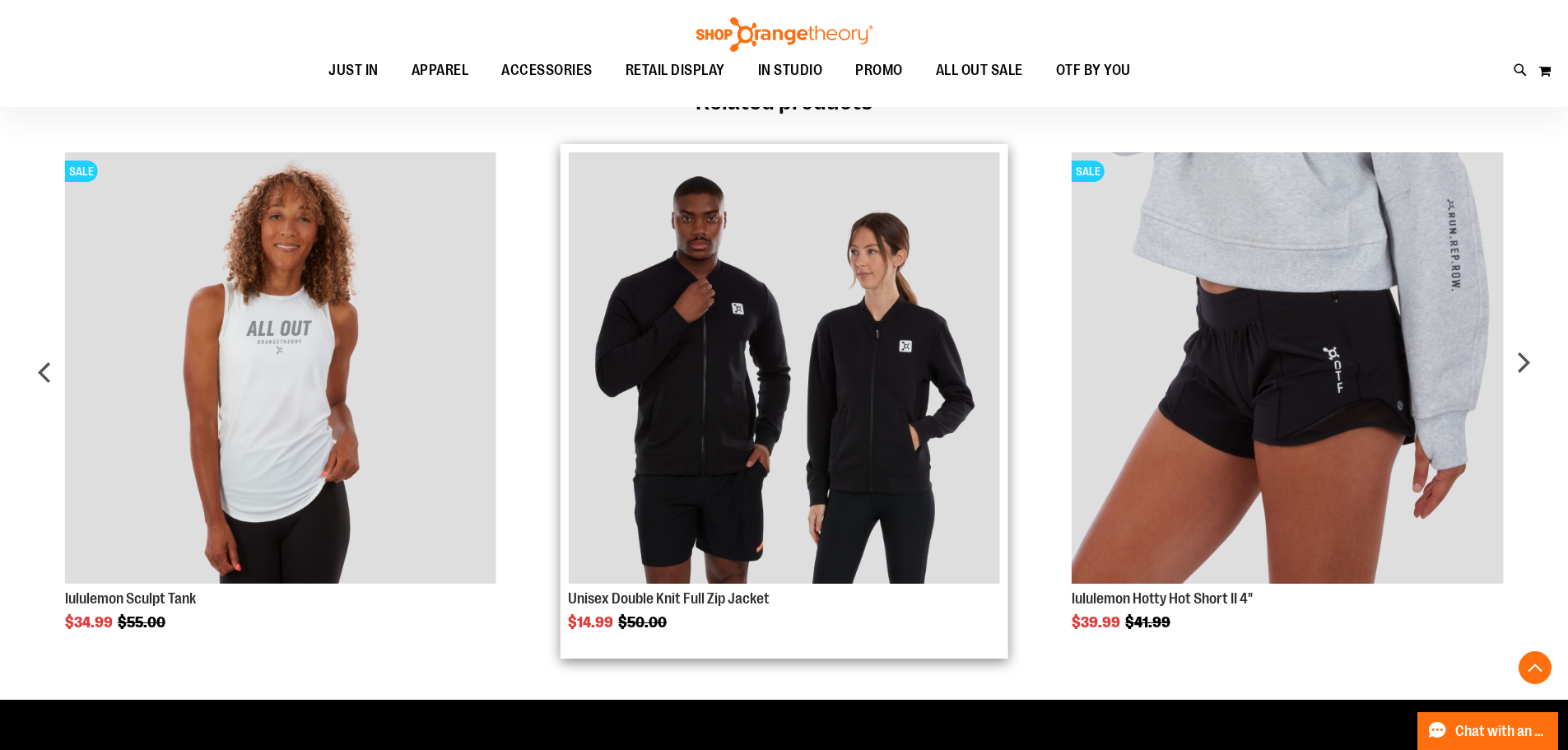
scroll to position [1645, 0]
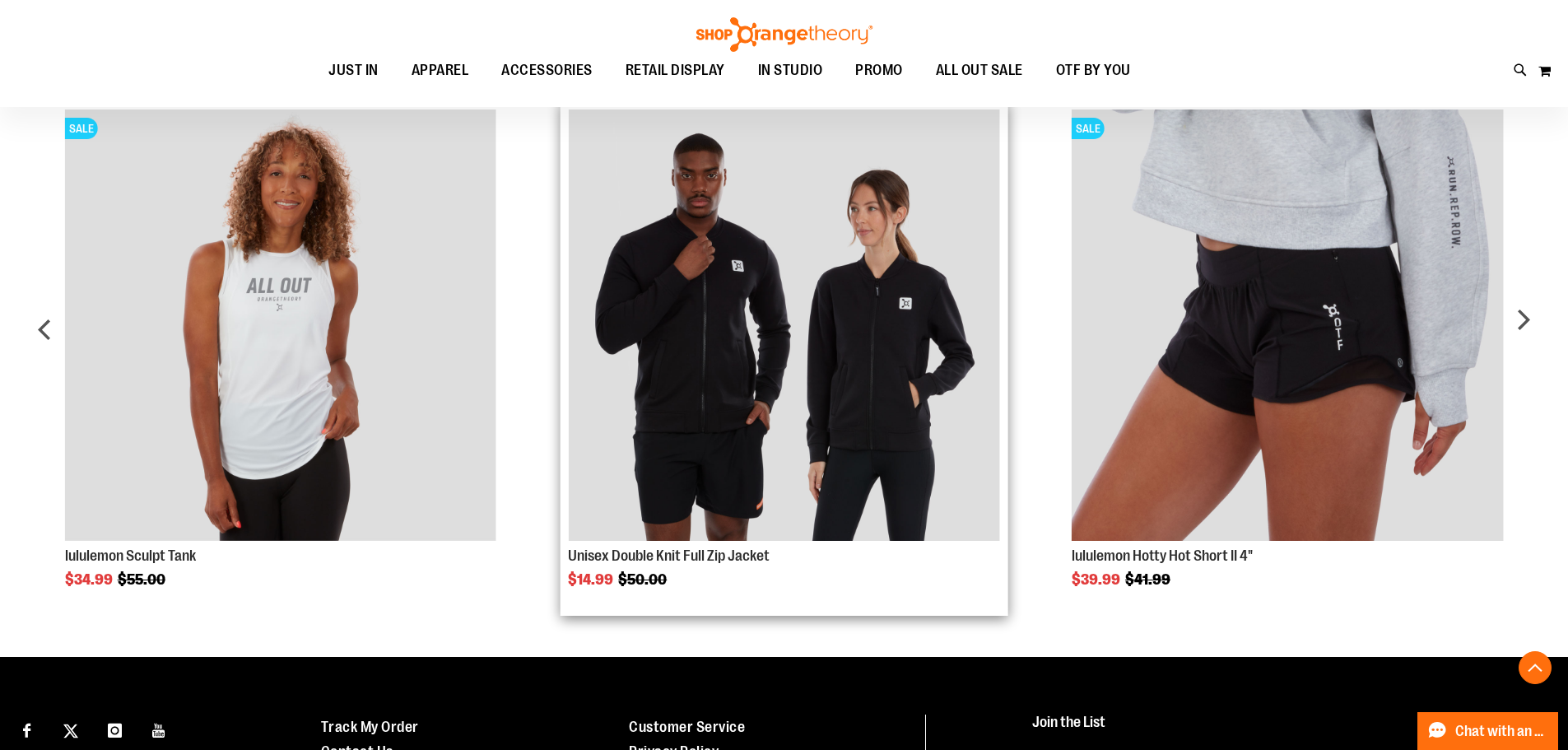
click at [861, 478] on img "Product Page Link" at bounding box center [783, 324] width 431 height 431
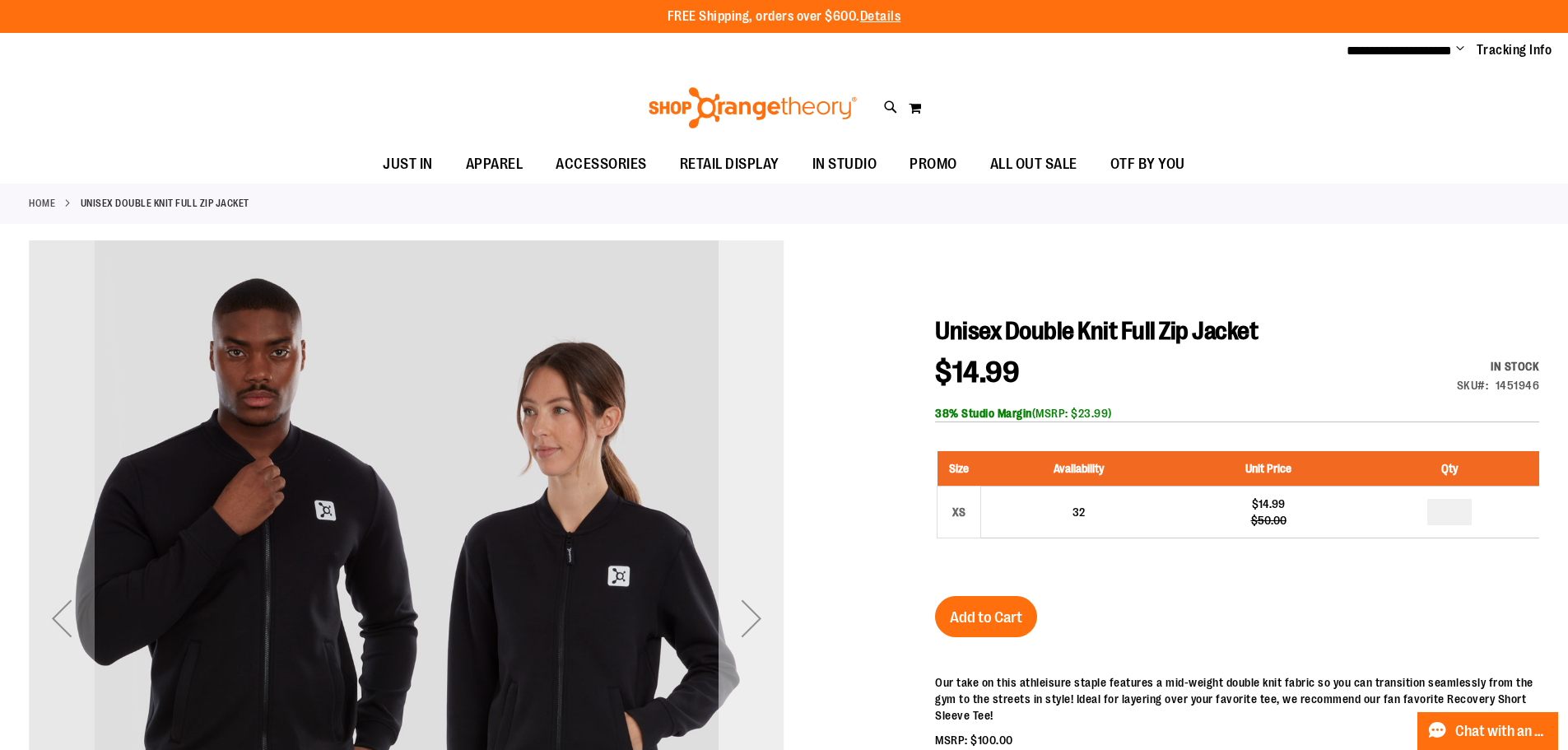
click at [763, 621] on div "Next" at bounding box center [752, 619] width 66 height 66
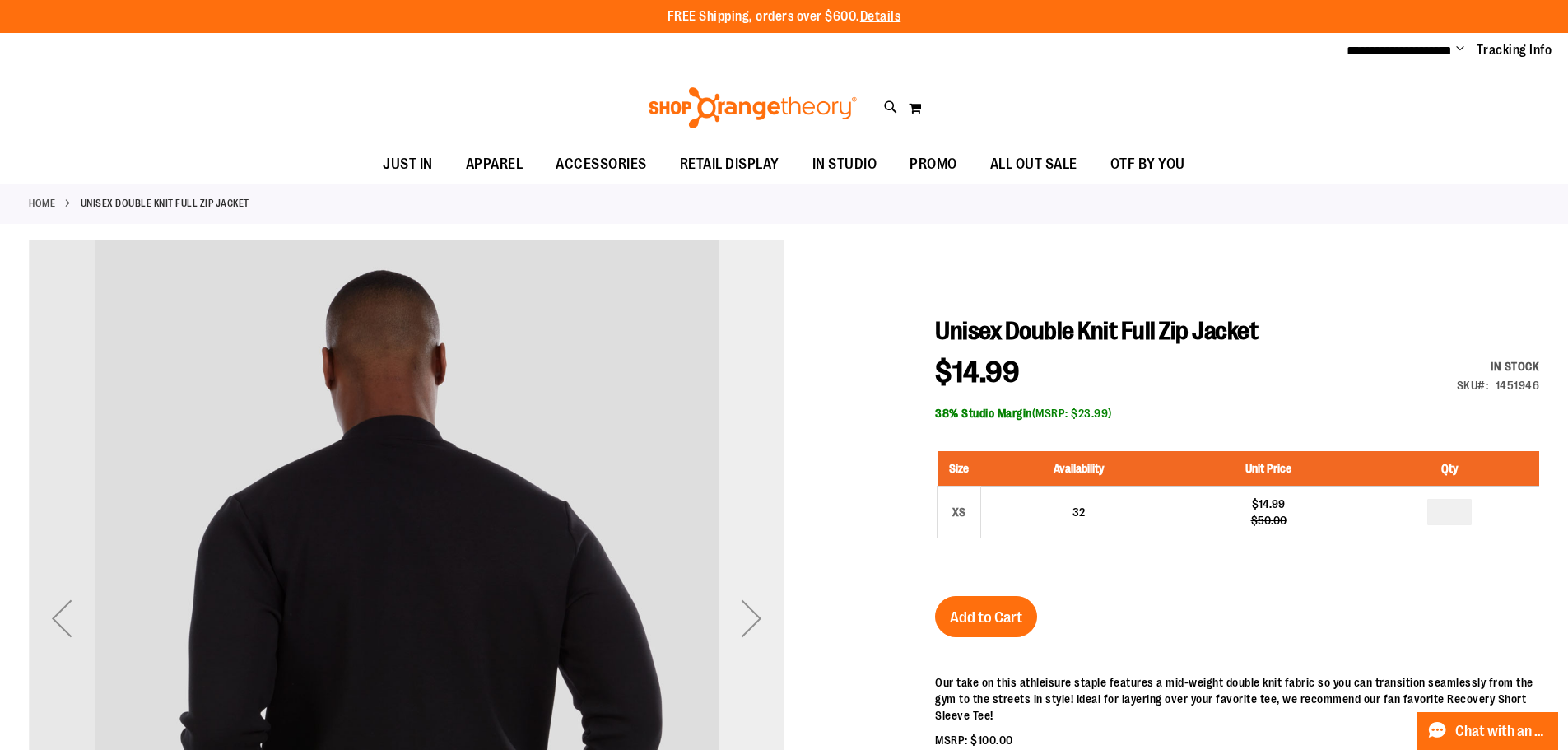
click at [763, 621] on div "Next" at bounding box center [752, 619] width 66 height 66
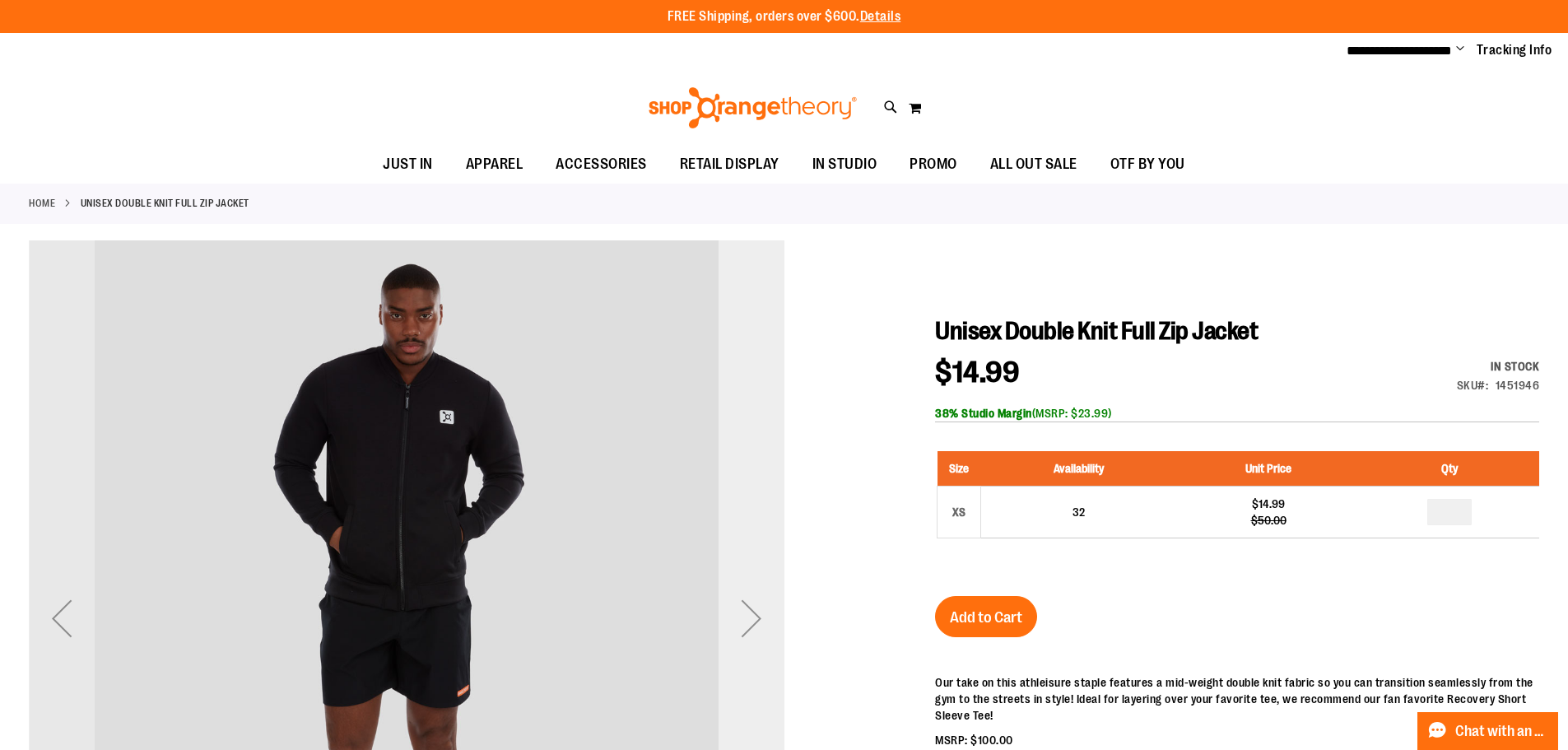
click at [763, 621] on div "Next" at bounding box center [752, 619] width 66 height 66
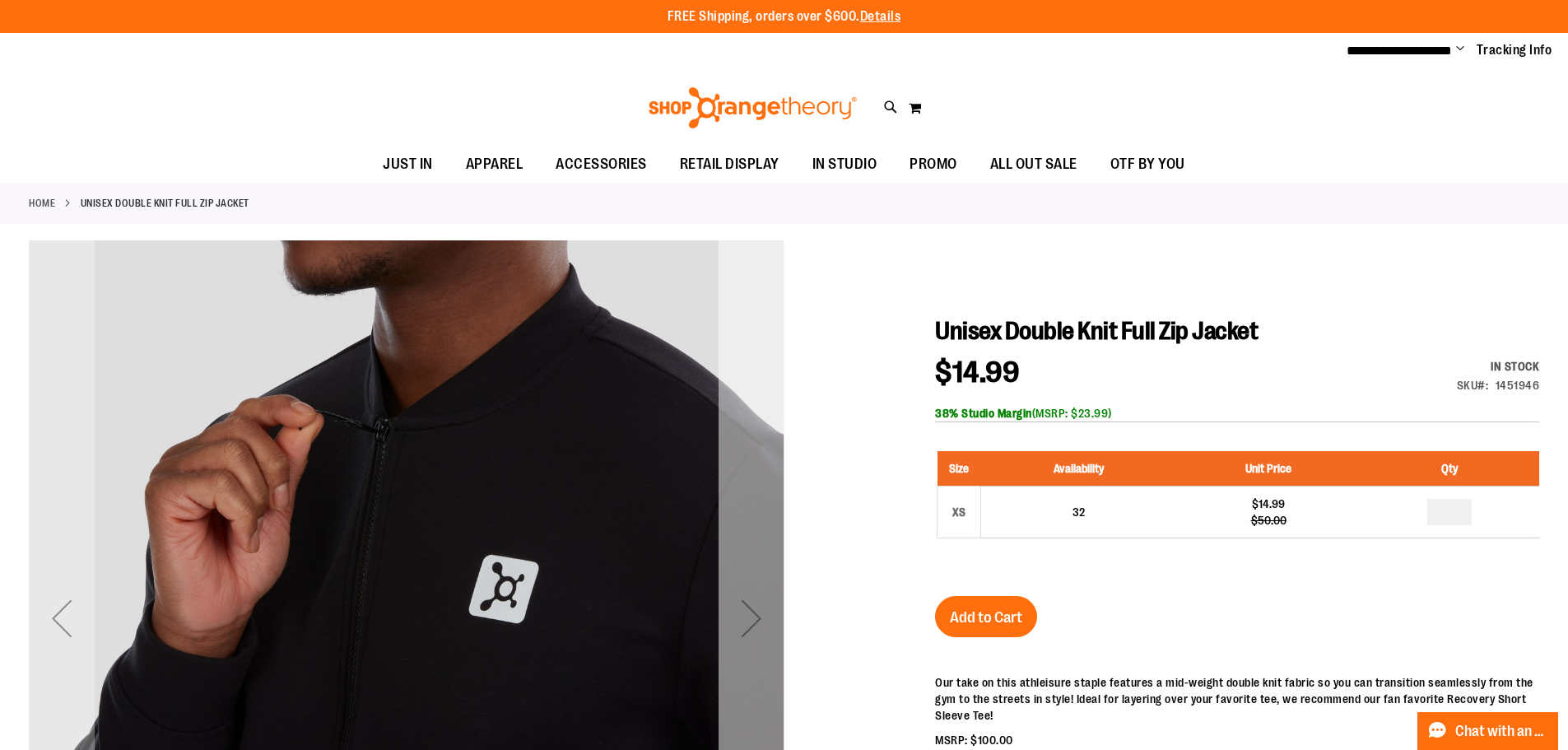
click at [763, 621] on div "Next" at bounding box center [752, 619] width 66 height 66
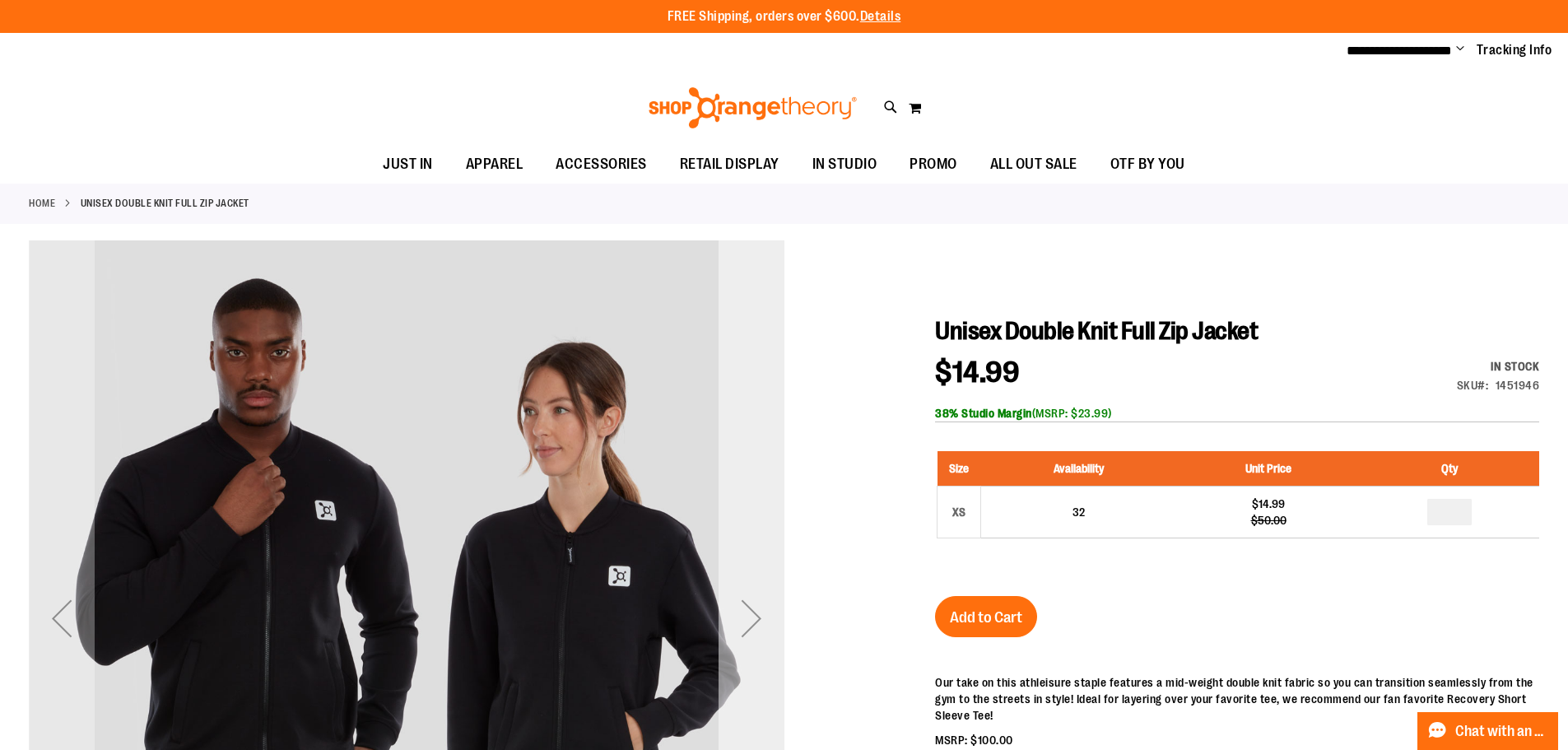
click at [763, 621] on div "Next" at bounding box center [752, 619] width 66 height 66
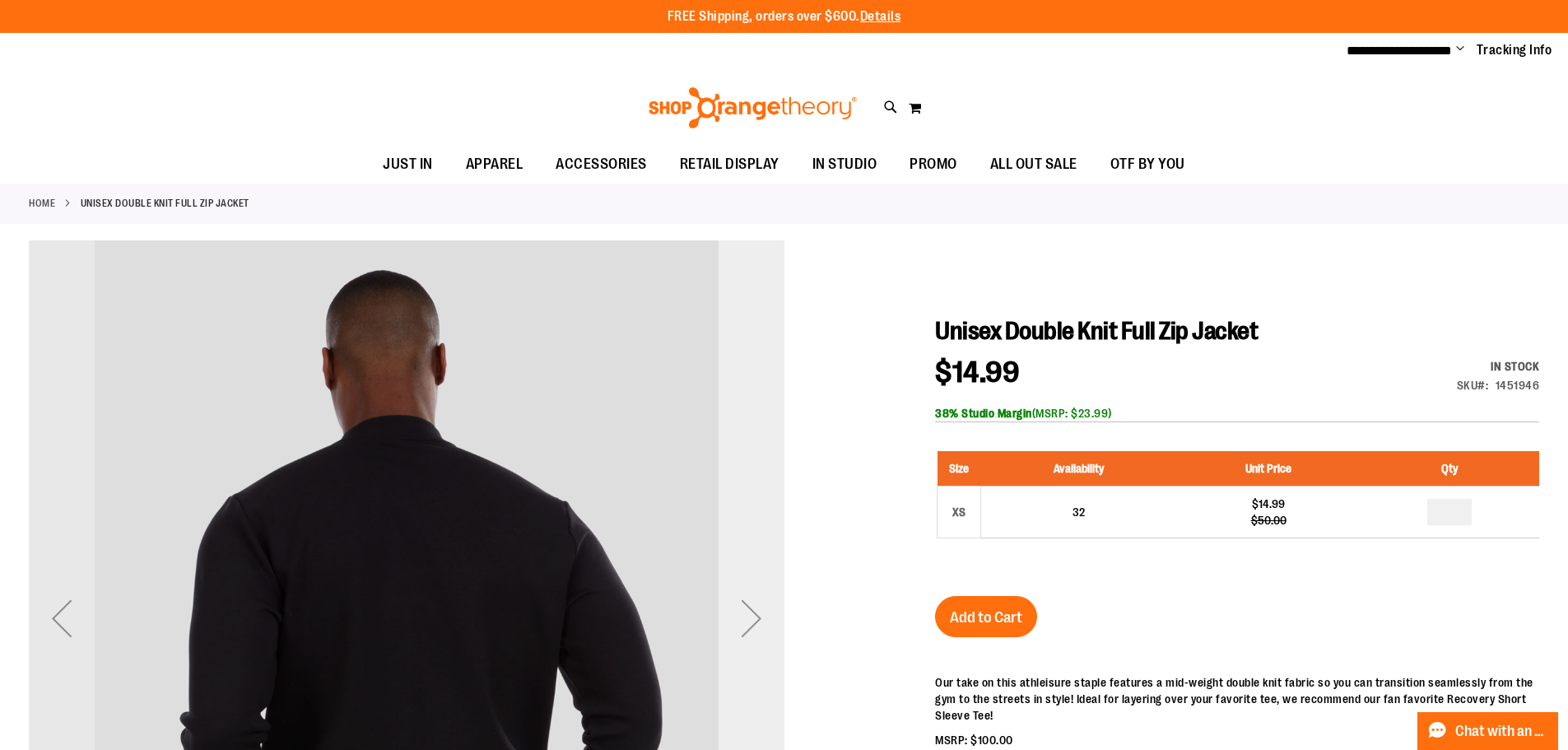
click at [763, 621] on div "Next" at bounding box center [752, 619] width 66 height 66
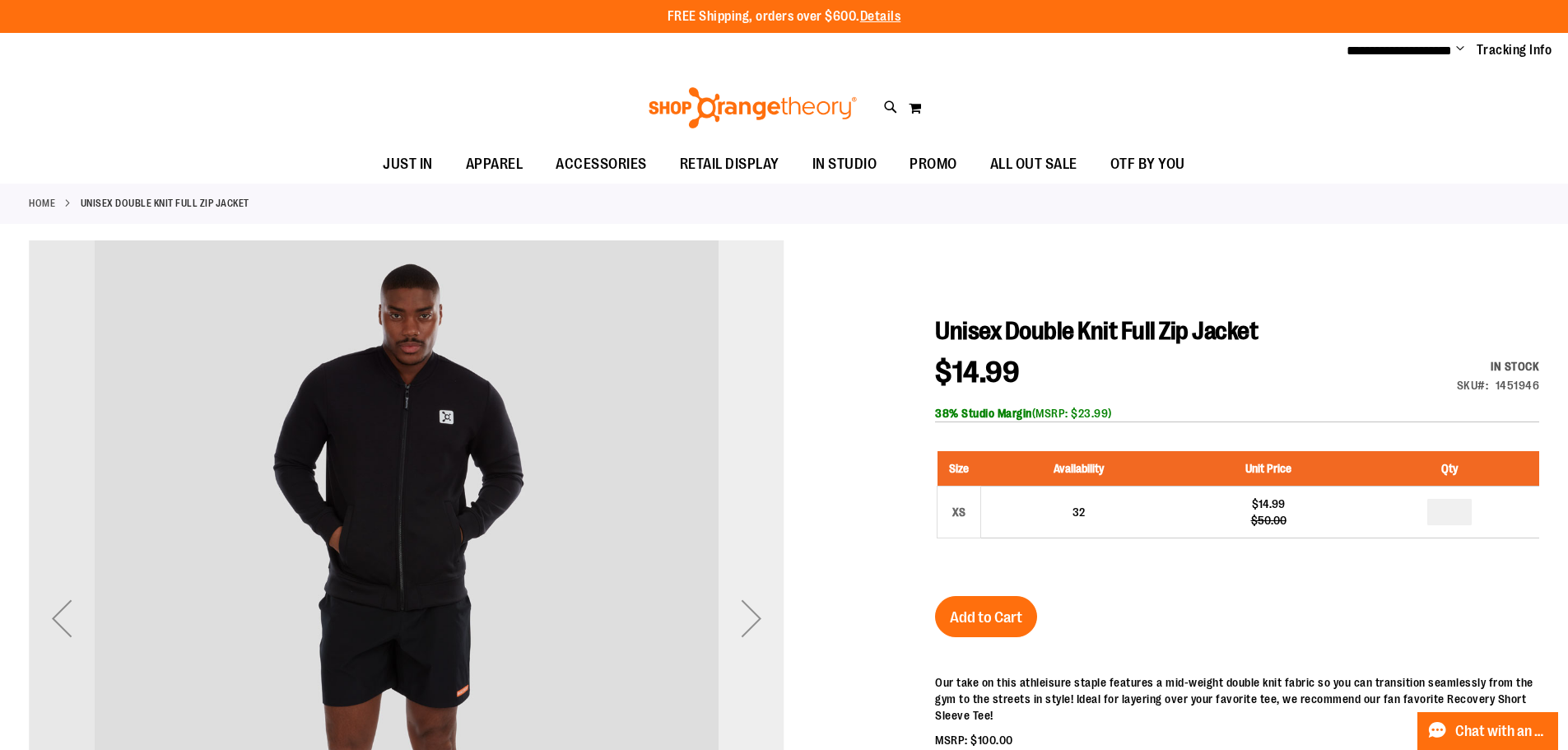
click at [763, 621] on div "Next" at bounding box center [752, 619] width 66 height 66
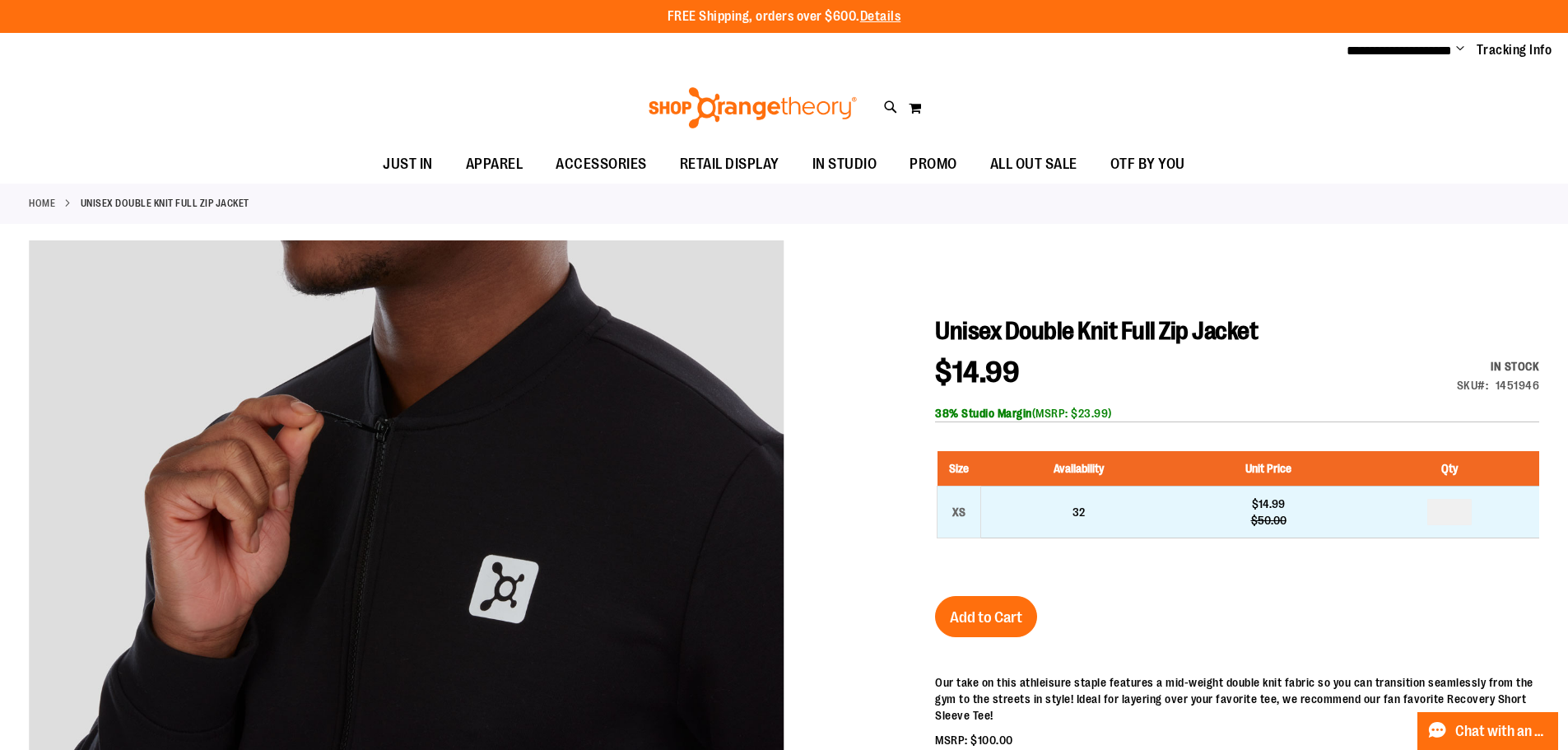
click at [1113, 527] on td "32" at bounding box center [1078, 511] width 196 height 51
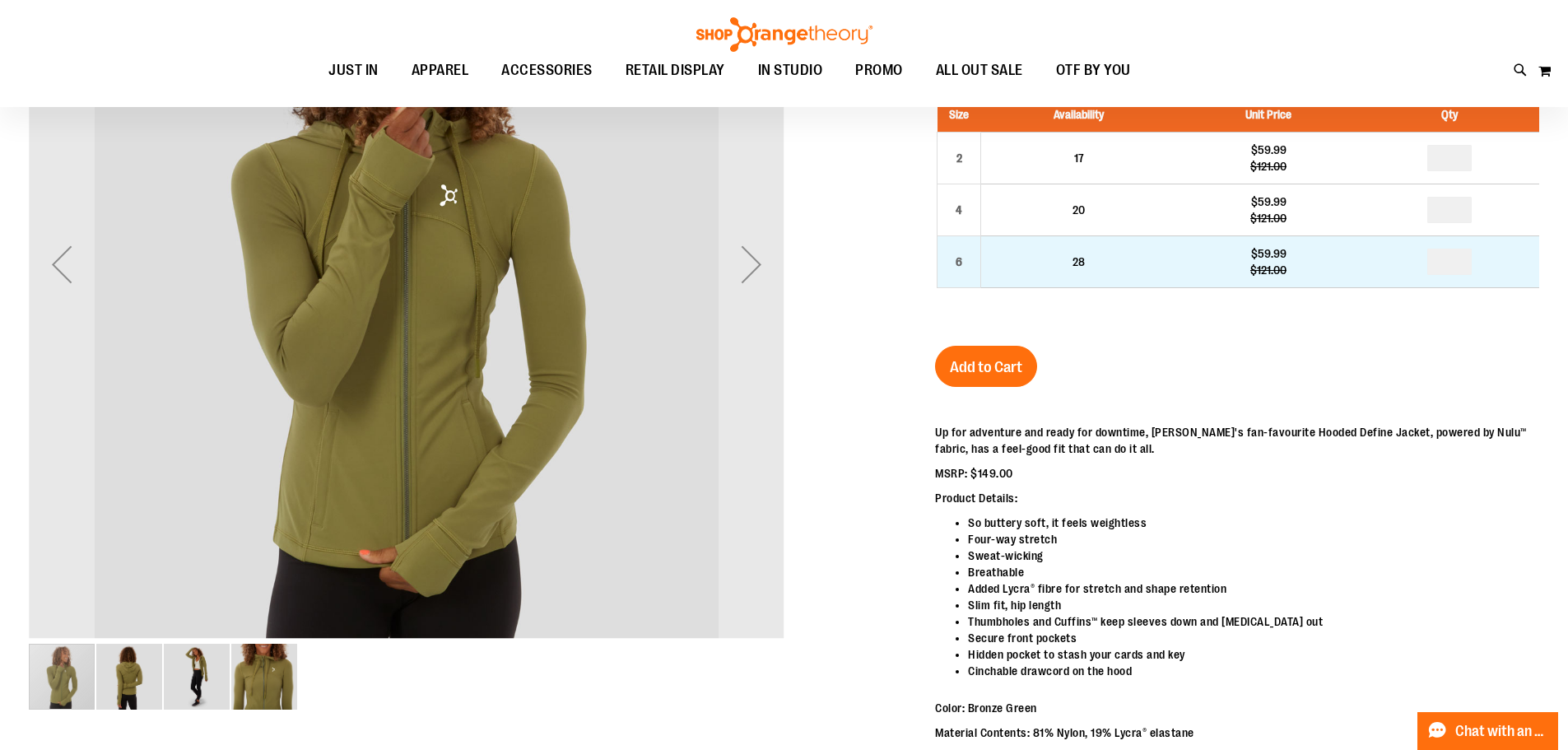
scroll to position [189, 0]
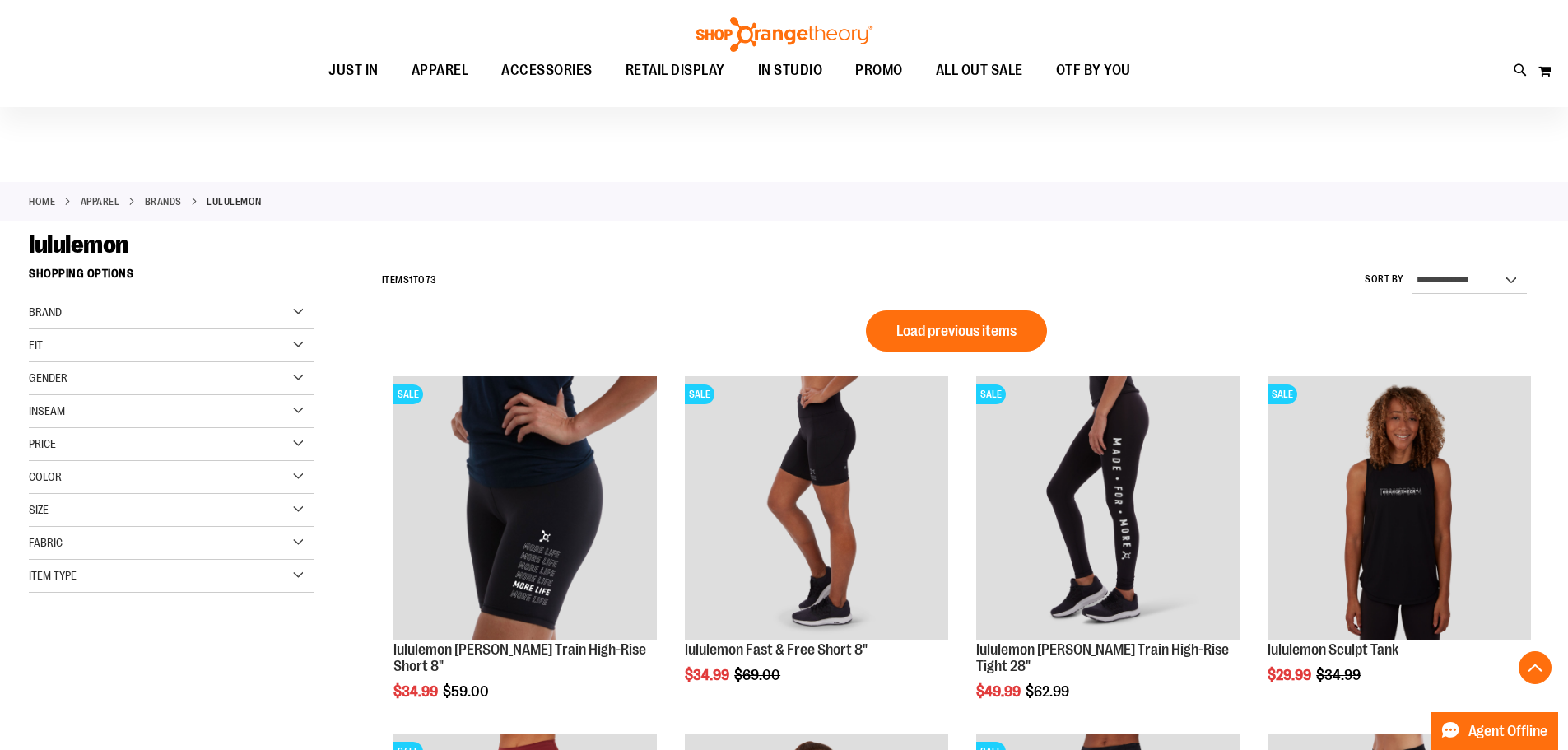
scroll to position [1119, 0]
